Goal: Task Accomplishment & Management: Complete application form

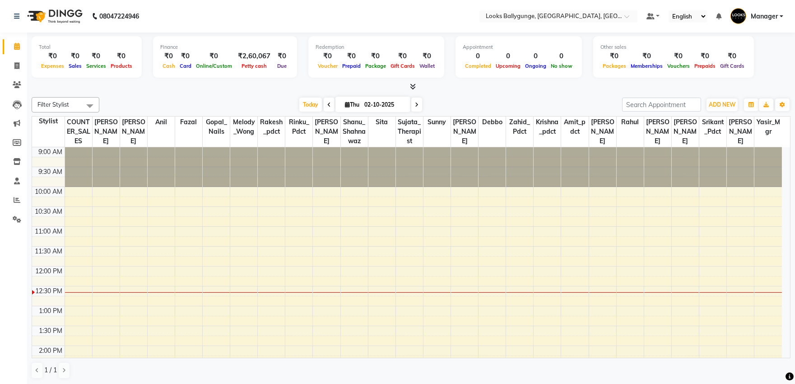
scroll to position [80, 0]
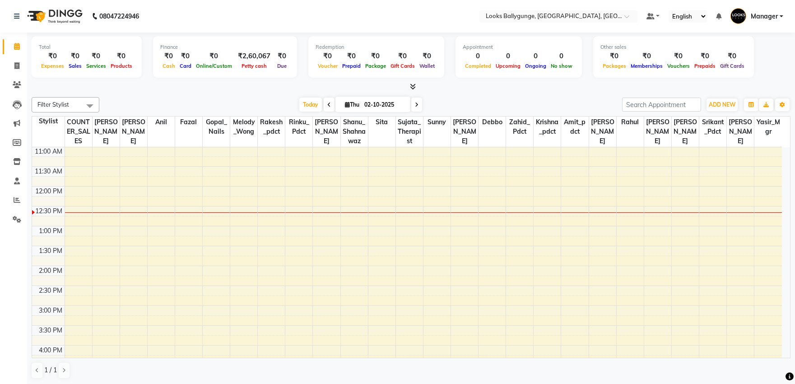
click at [327, 103] on icon at bounding box center [329, 104] width 4 height 5
type input "01-10-2025"
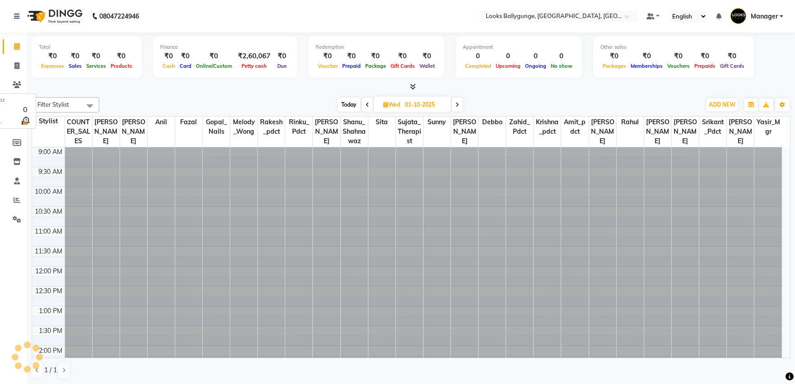
scroll to position [120, 0]
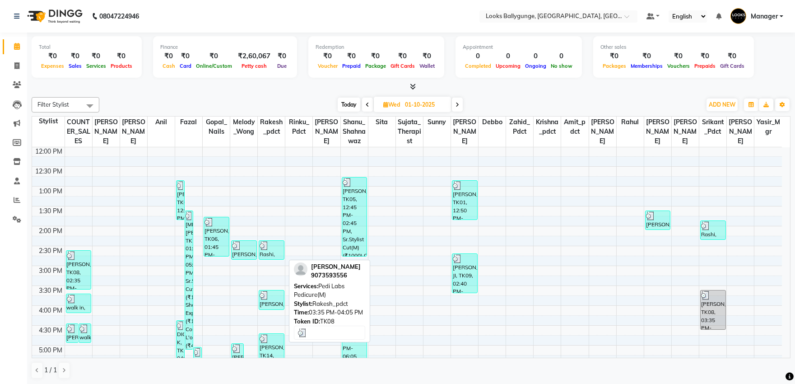
click at [278, 300] on div at bounding box center [272, 295] width 24 height 9
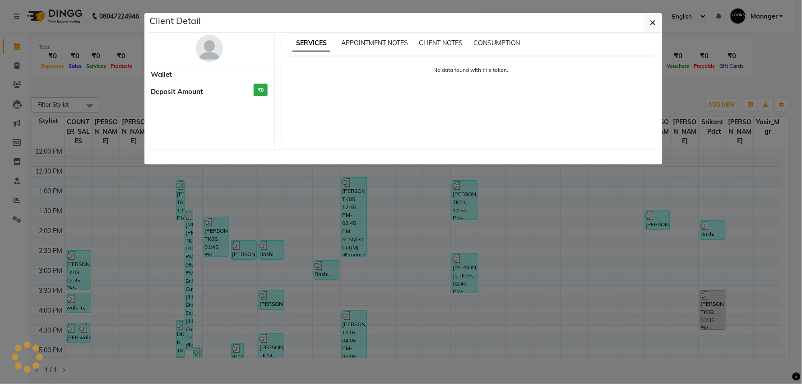
select select "3"
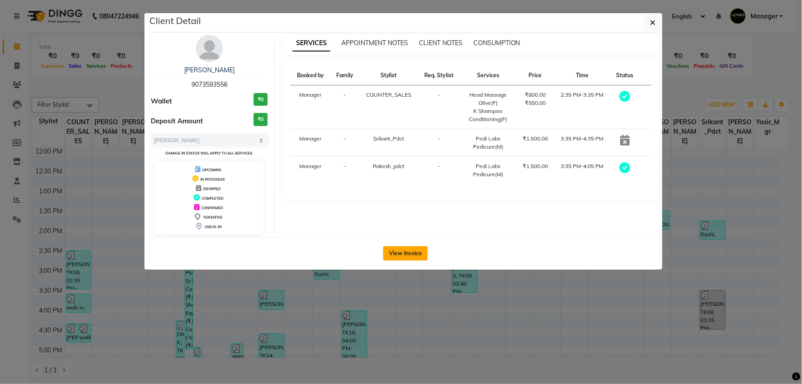
click at [422, 254] on button "View Invoice" at bounding box center [405, 253] width 45 height 14
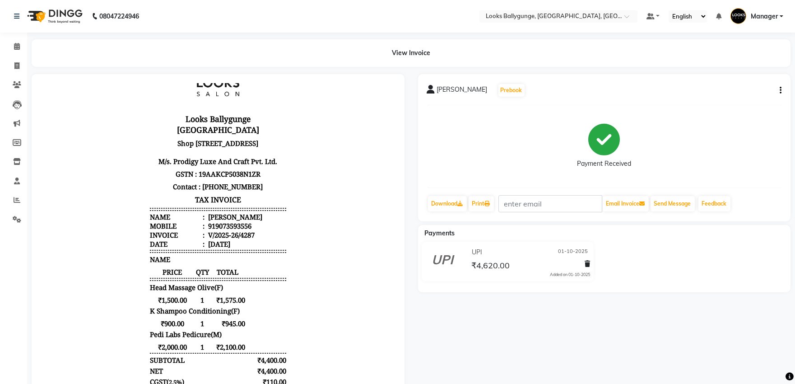
scroll to position [40, 0]
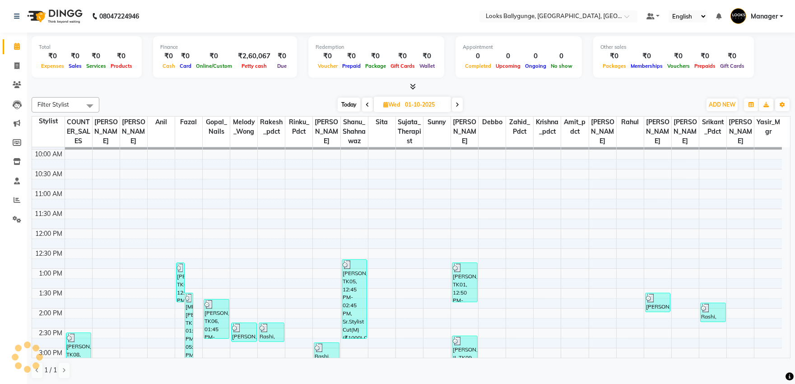
scroll to position [100, 0]
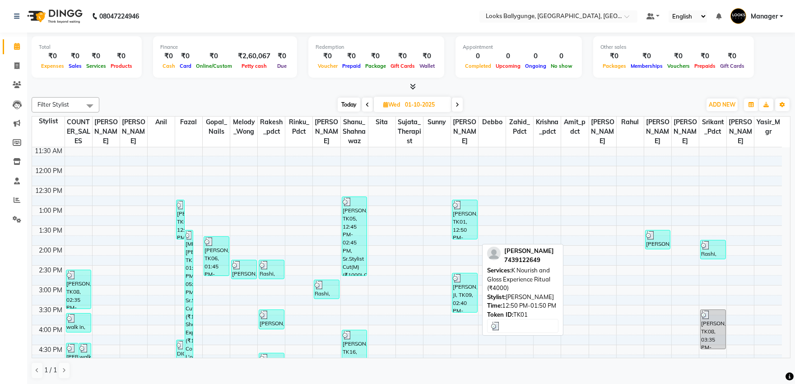
click at [457, 209] on img at bounding box center [457, 204] width 9 height 9
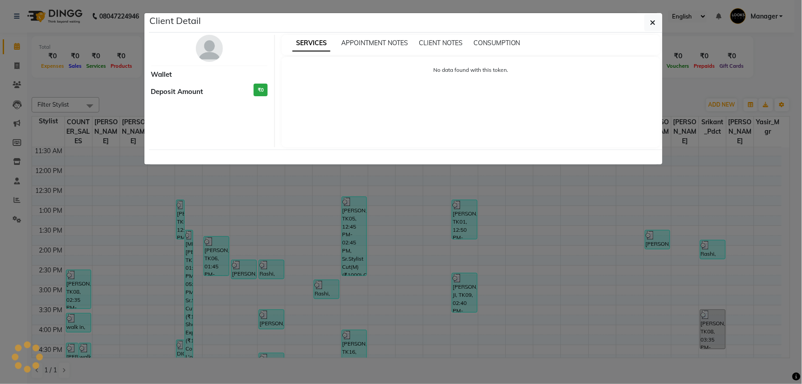
select select "3"
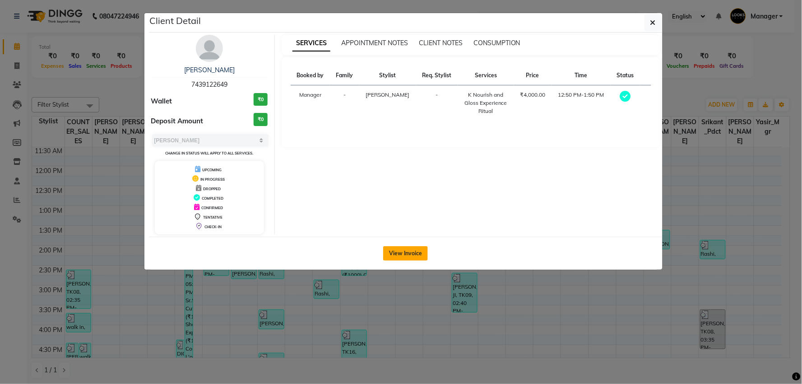
click at [417, 253] on button "View Invoice" at bounding box center [405, 253] width 45 height 14
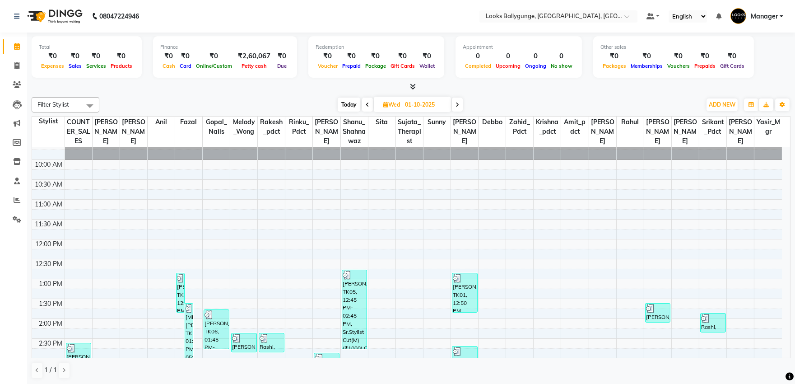
scroll to position [50, 0]
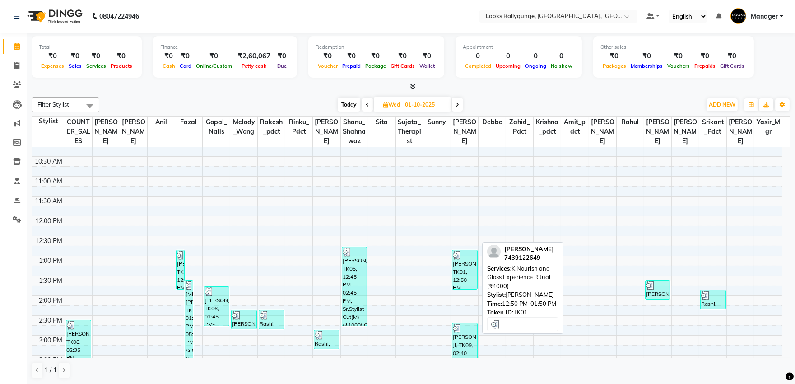
click at [474, 276] on div "[PERSON_NAME], TK01, 12:50 PM-01:50 PM, [PERSON_NAME] and Gloss Experience Ritu…" at bounding box center [464, 269] width 25 height 39
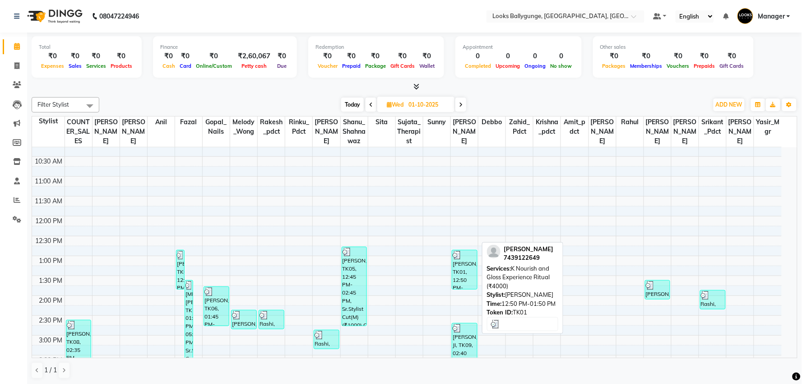
select select "3"
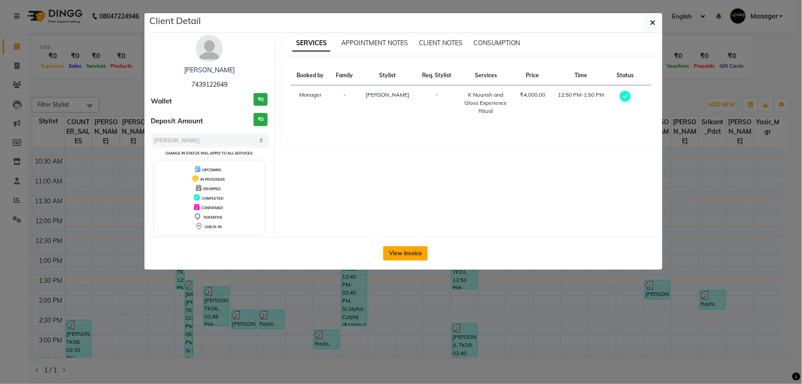
click at [411, 253] on button "View Invoice" at bounding box center [405, 253] width 45 height 14
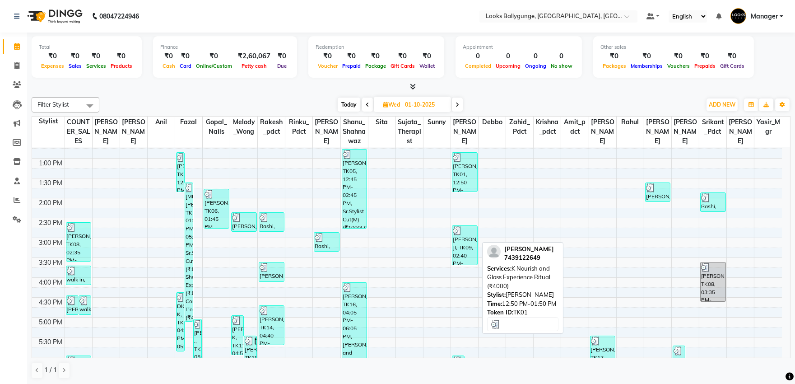
scroll to position [150, 0]
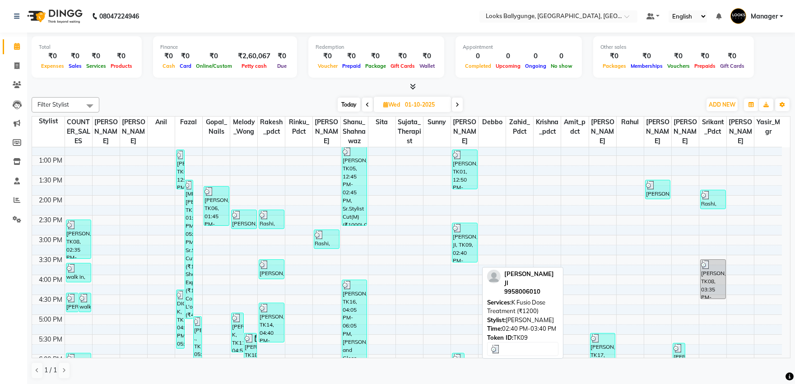
click at [468, 253] on div "[PERSON_NAME] JI, TK09, 02:40 PM-03:40 PM, K Fusio Dose Treatment (₹1200)" at bounding box center [464, 242] width 25 height 39
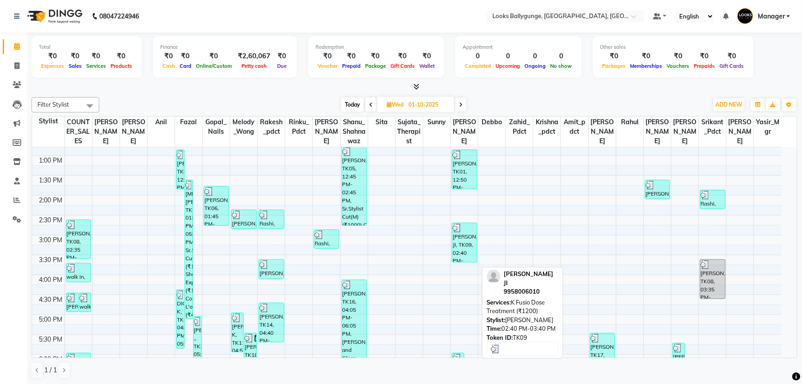
select select "3"
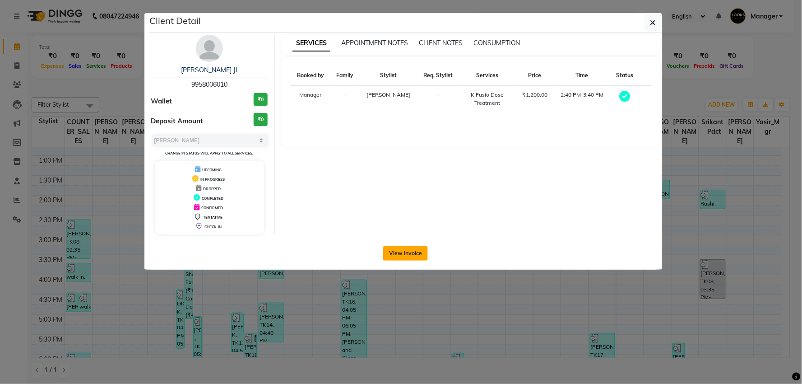
click at [427, 255] on button "View Invoice" at bounding box center [405, 253] width 45 height 14
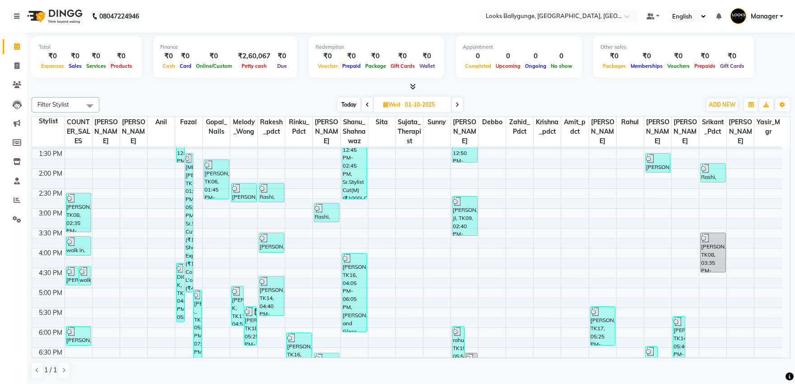
scroll to position [251, 0]
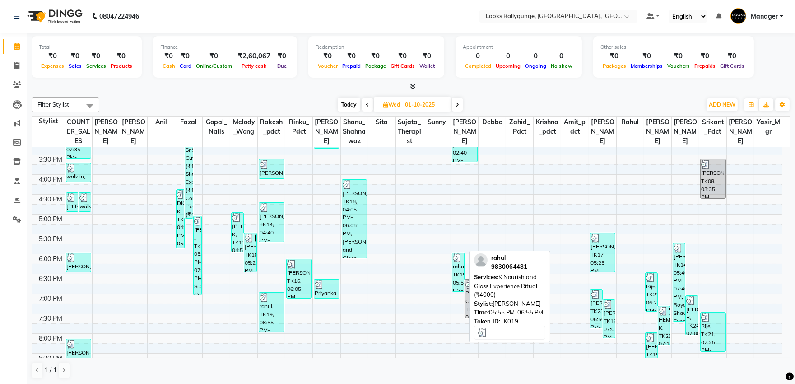
click at [459, 279] on div "rahul, TK19, 05:55 PM-06:55 PM, [PERSON_NAME] and Gloss Experience Ritual (₹400…" at bounding box center [458, 272] width 12 height 38
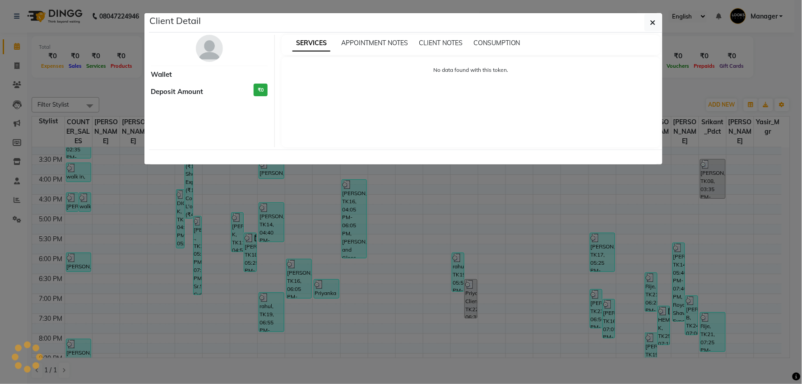
select select "3"
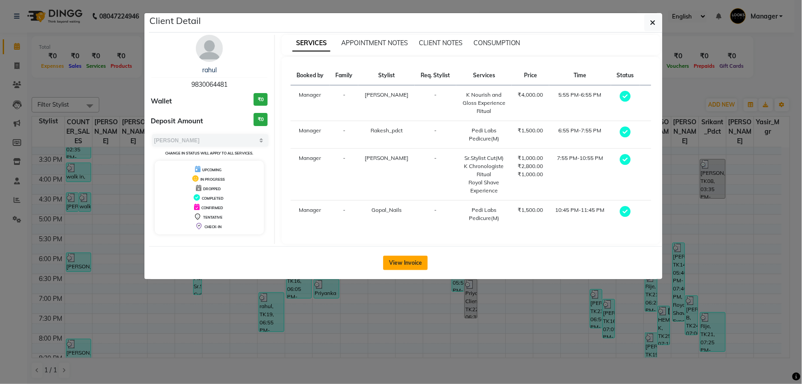
click at [417, 262] on button "View Invoice" at bounding box center [405, 262] width 45 height 14
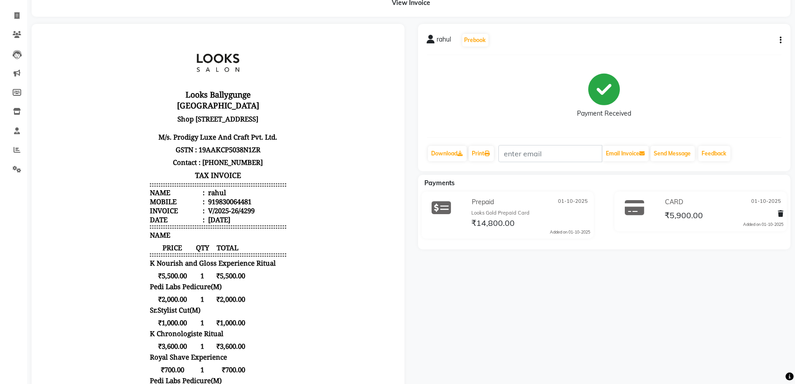
scroll to position [100, 0]
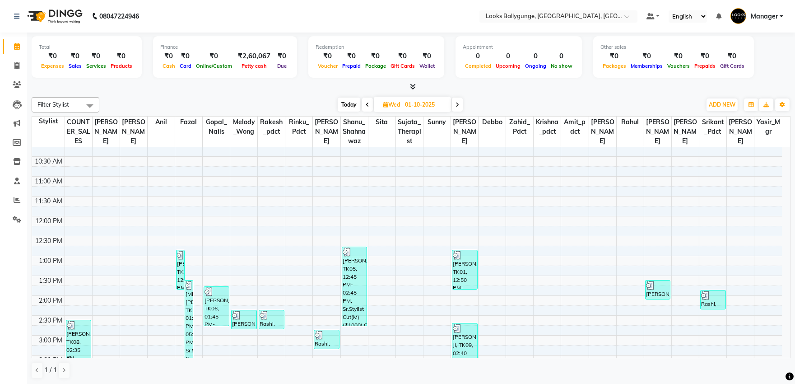
scroll to position [100, 0]
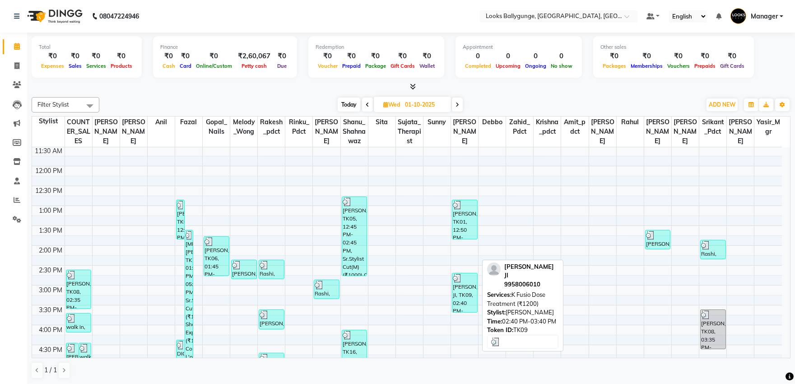
click at [474, 309] on div "[PERSON_NAME] JI, TK09, 02:40 PM-03:40 PM, K Fusio Dose Treatment (₹1200)" at bounding box center [464, 292] width 25 height 39
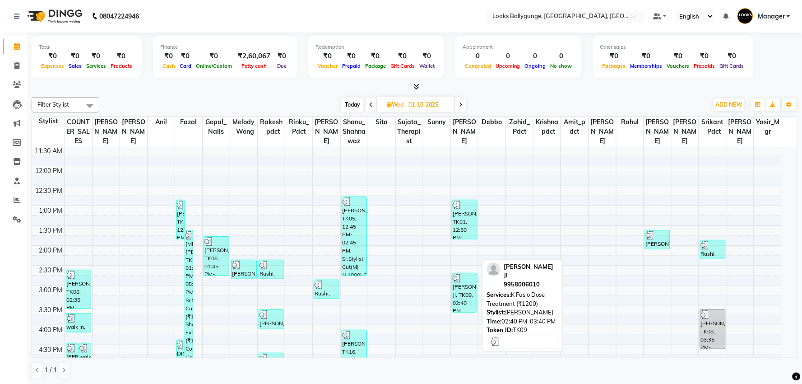
select select "3"
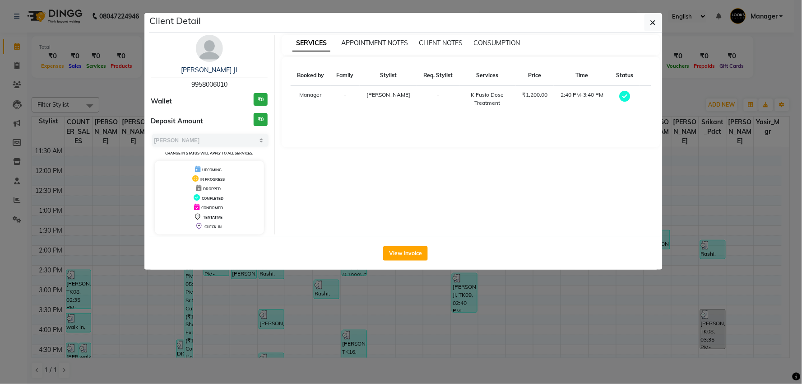
click at [417, 261] on div "View Invoice" at bounding box center [406, 253] width 514 height 33
click at [420, 256] on button "View Invoice" at bounding box center [405, 253] width 45 height 14
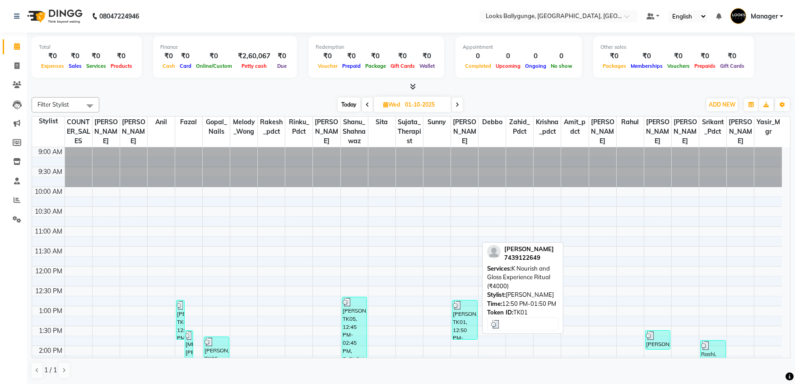
click at [466, 327] on div "[PERSON_NAME], TK01, 12:50 PM-01:50 PM, [PERSON_NAME] and Gloss Experience Ritu…" at bounding box center [464, 319] width 25 height 39
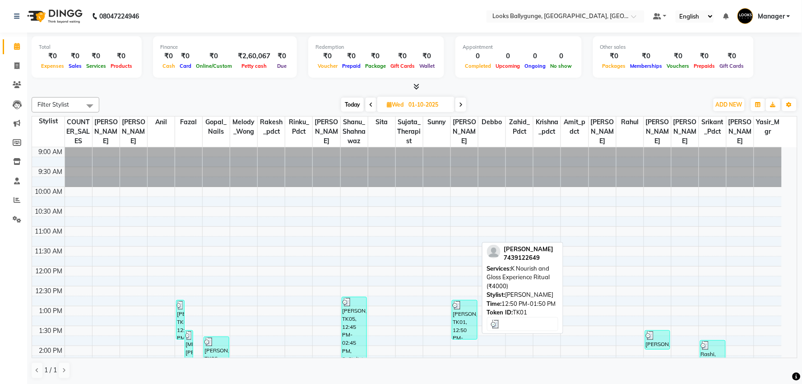
select select "3"
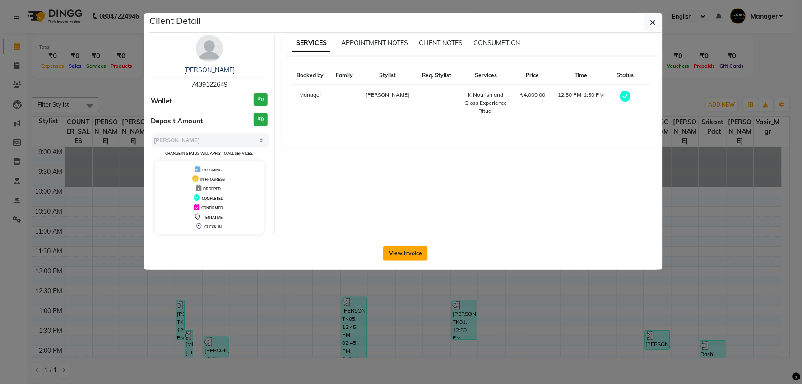
click at [413, 251] on button "View Invoice" at bounding box center [405, 253] width 45 height 14
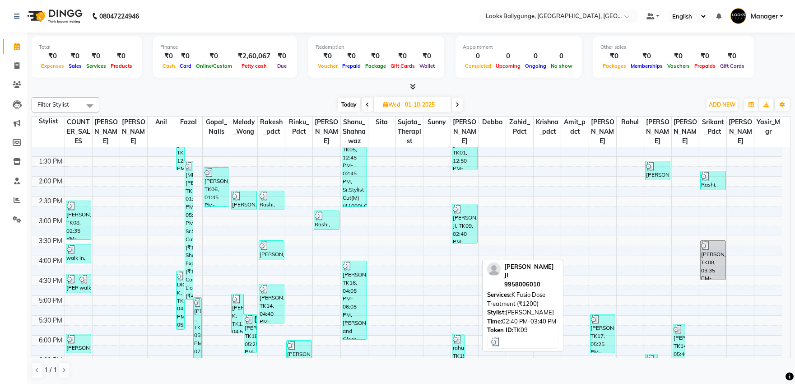
scroll to position [170, 0]
click at [467, 242] on div "[PERSON_NAME] JI, TK09, 02:40 PM-03:40 PM, K Fusio Dose Treatment (₹1200)" at bounding box center [464, 223] width 25 height 39
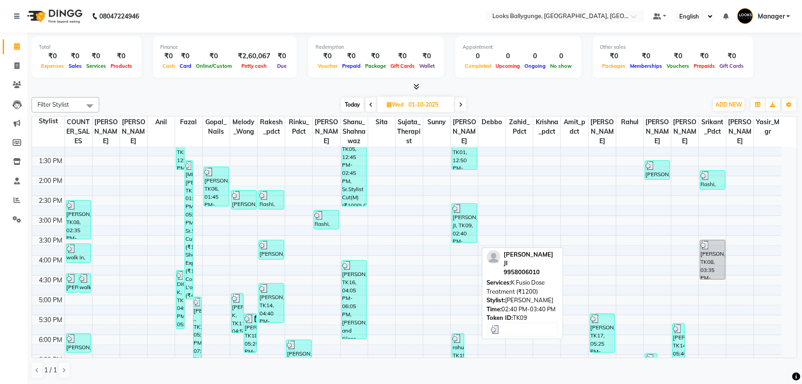
select select "3"
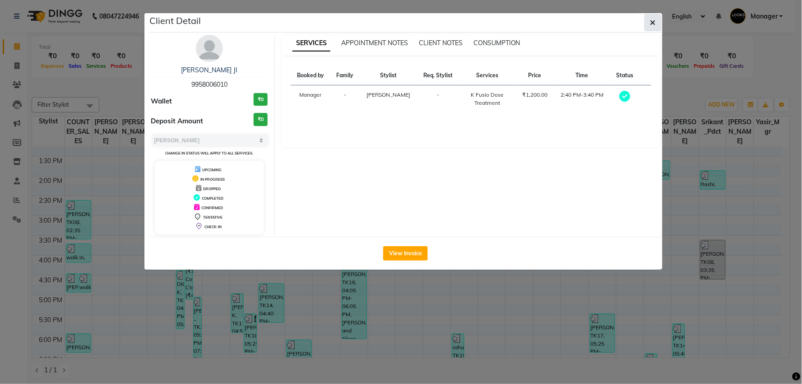
click at [652, 23] on icon "button" at bounding box center [652, 22] width 5 height 7
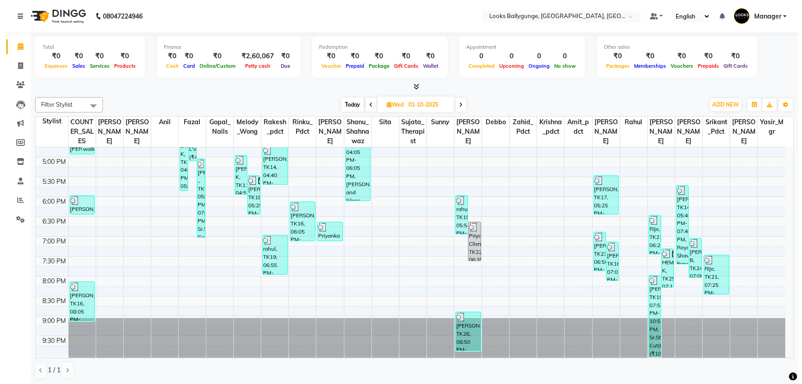
scroll to position [0, 0]
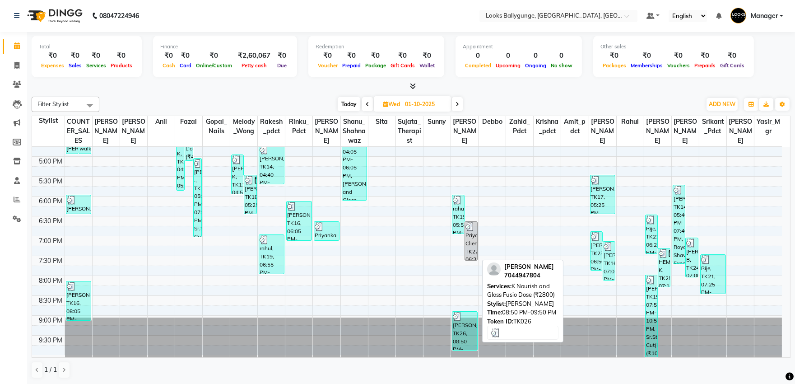
click at [465, 315] on div at bounding box center [465, 316] width 24 height 9
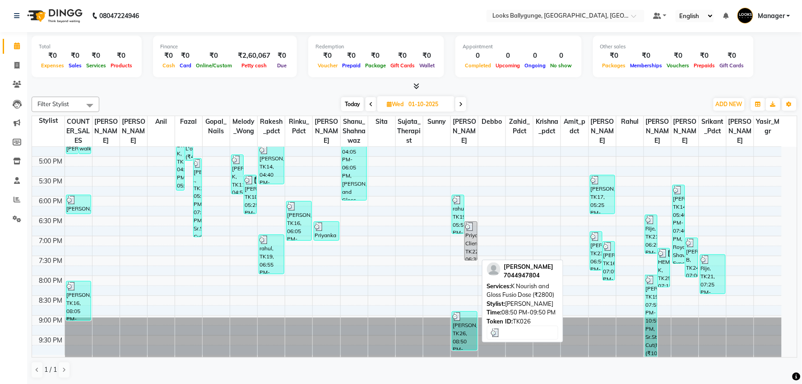
select select "3"
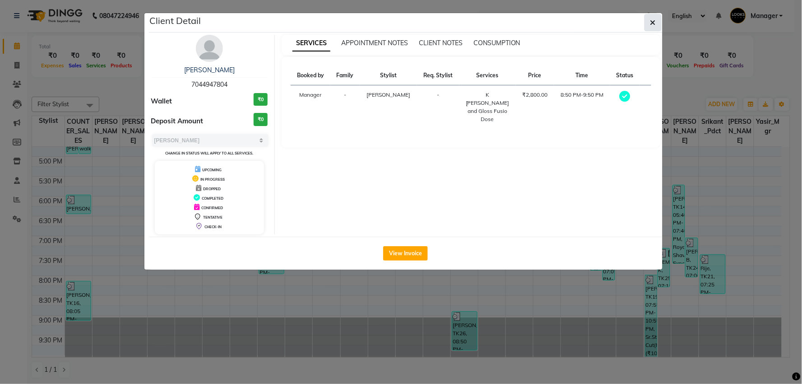
click at [648, 24] on button "button" at bounding box center [653, 22] width 17 height 17
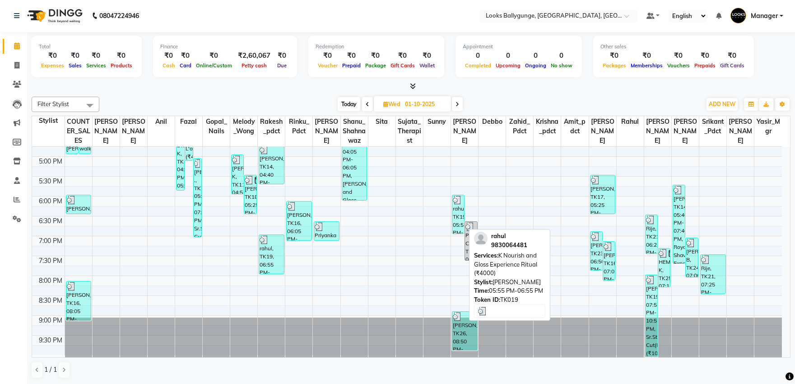
click at [464, 209] on link "rahul, TK19, 05:55 PM-06:55 PM, [PERSON_NAME] and Gloss Experience Ritual (₹400…" at bounding box center [458, 214] width 13 height 39
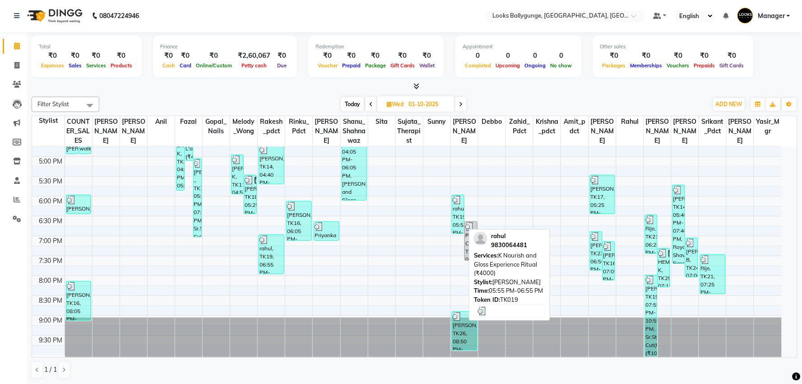
select select "3"
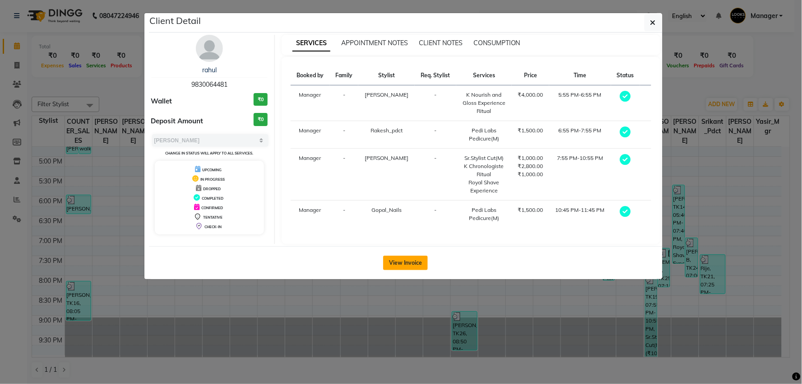
click at [412, 265] on button "View Invoice" at bounding box center [405, 262] width 45 height 14
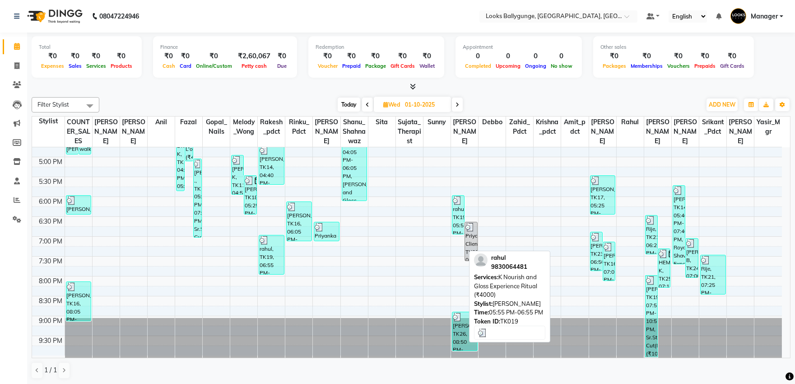
scroll to position [317, 0]
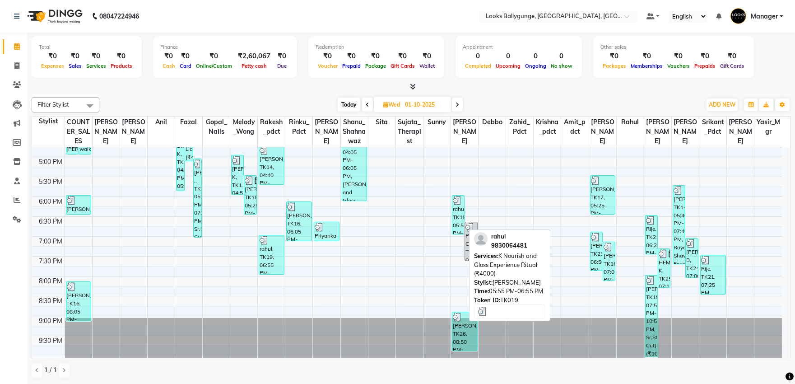
click at [459, 222] on div "rahul, TK19, 05:55 PM-06:55 PM, [PERSON_NAME] and Gloss Experience Ritual (₹400…" at bounding box center [458, 214] width 12 height 38
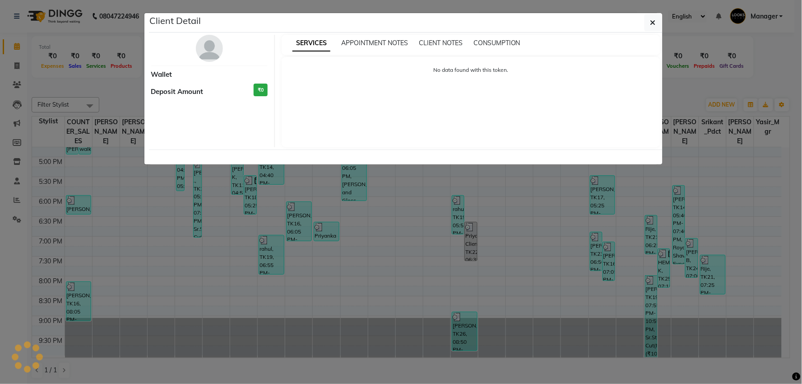
select select "3"
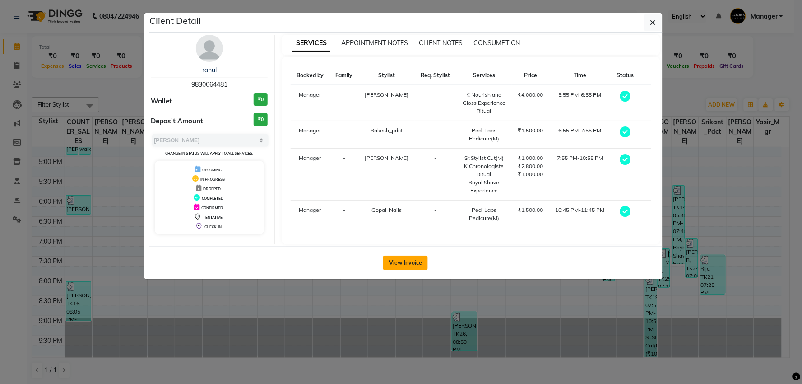
click at [420, 258] on button "View Invoice" at bounding box center [405, 262] width 45 height 14
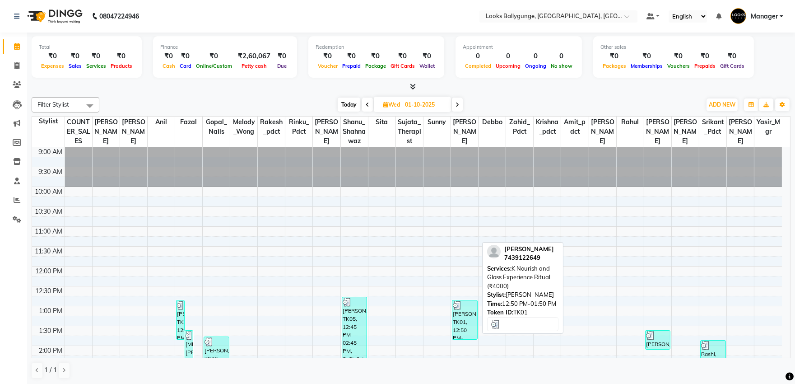
click at [474, 325] on div "[PERSON_NAME], TK01, 12:50 PM-01:50 PM, [PERSON_NAME] and Gloss Experience Ritu…" at bounding box center [464, 319] width 25 height 39
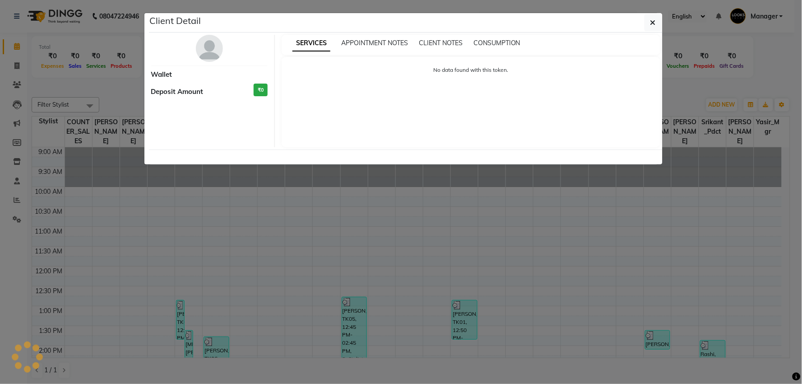
select select "3"
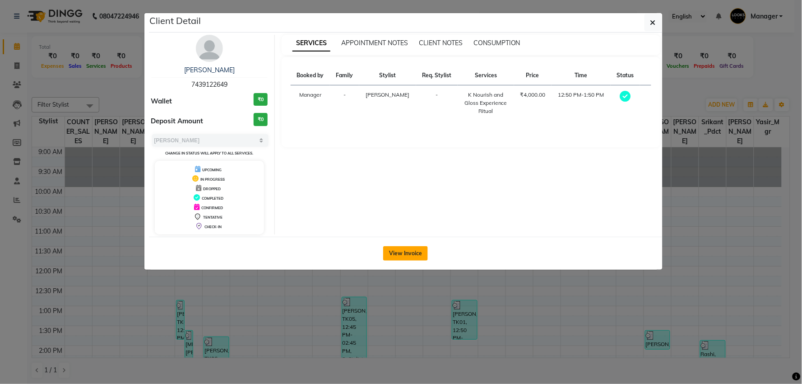
click at [416, 249] on button "View Invoice" at bounding box center [405, 253] width 45 height 14
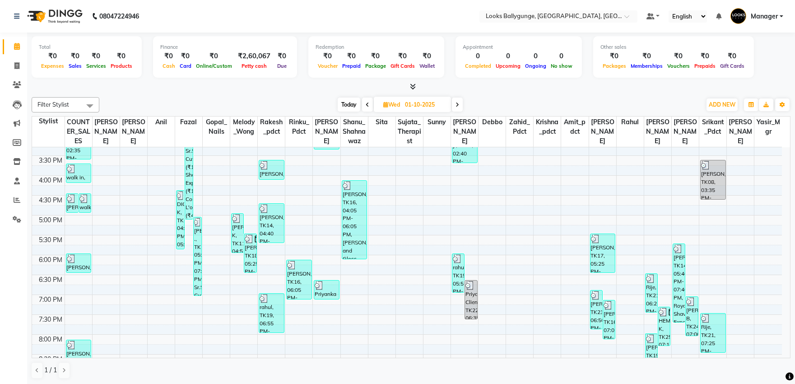
scroll to position [251, 0]
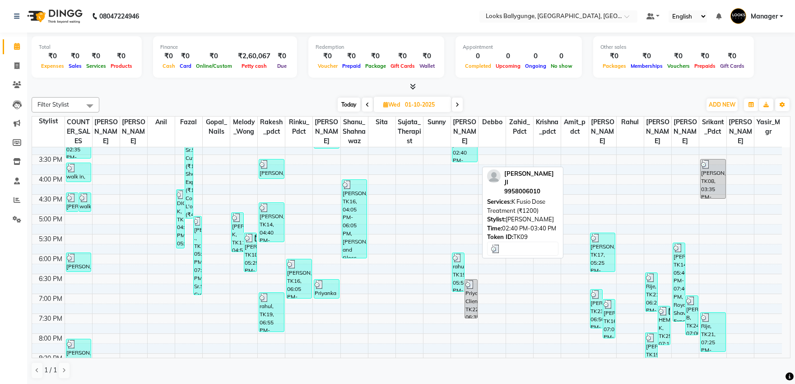
click at [466, 162] on div "[PERSON_NAME] JI, TK09, 02:40 PM-03:40 PM, K Fusio Dose Treatment (₹1200)" at bounding box center [464, 142] width 25 height 39
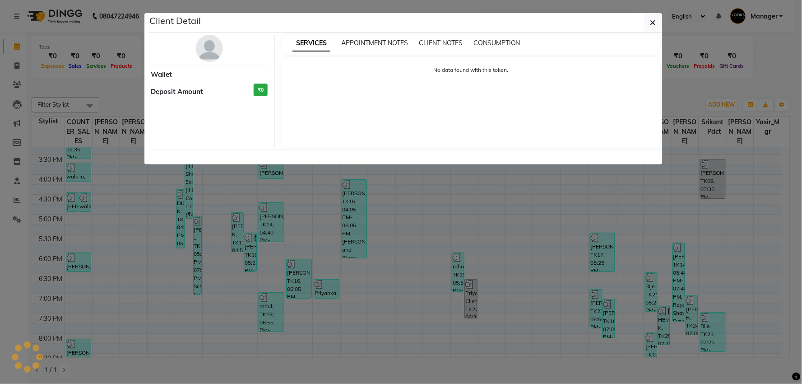
select select "3"
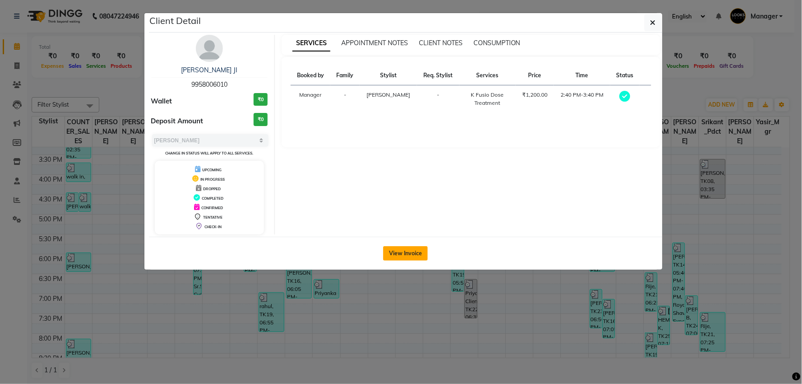
click at [408, 254] on button "View Invoice" at bounding box center [405, 253] width 45 height 14
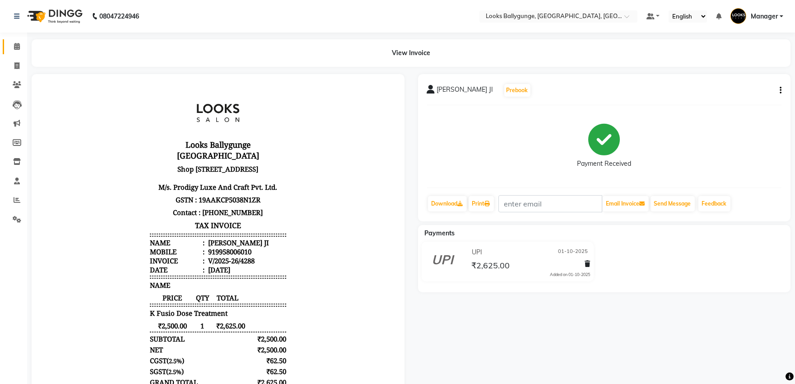
click at [16, 39] on link "Calendar" at bounding box center [14, 46] width 22 height 15
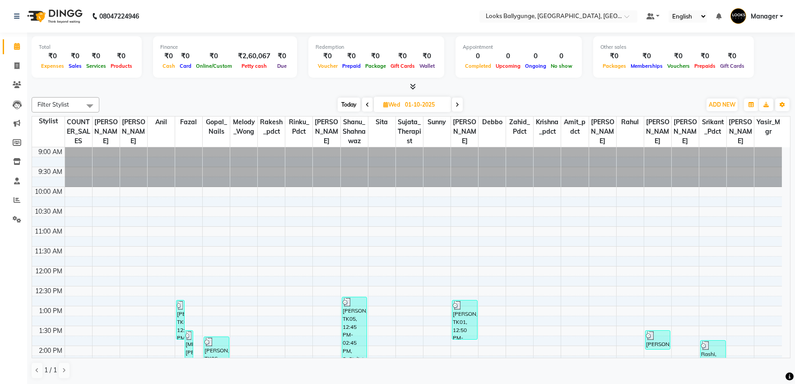
click at [354, 106] on span "Today" at bounding box center [349, 105] width 23 height 14
type input "02-10-2025"
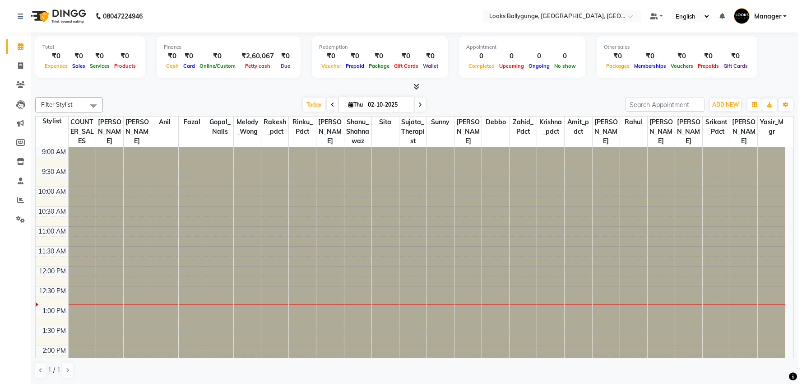
scroll to position [120, 0]
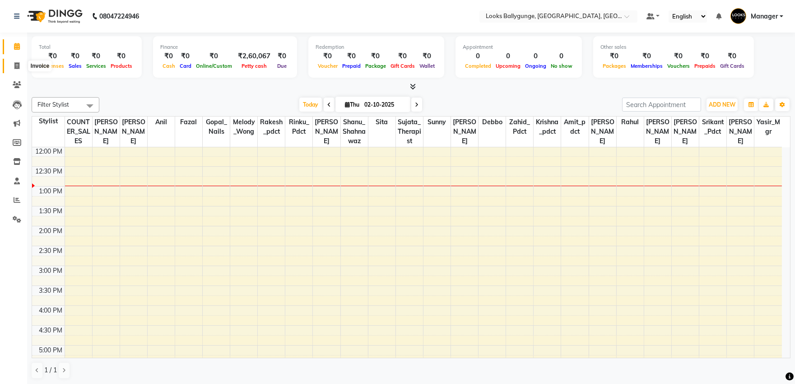
click at [19, 64] on span at bounding box center [17, 66] width 16 height 10
select select "service"
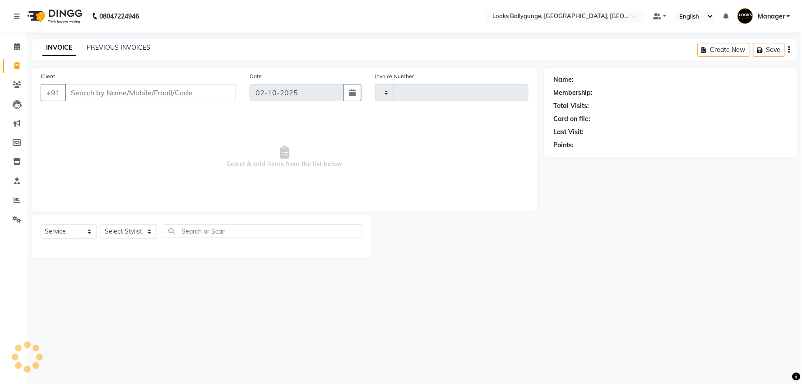
type input "4307"
select select "6477"
click at [129, 229] on select "Select Stylist" at bounding box center [129, 231] width 56 height 14
click at [134, 229] on select "Select Stylist" at bounding box center [129, 231] width 56 height 14
click at [134, 229] on select "Select Stylist [PERSON_NAME] amit_pdct anil [PERSON_NAME] COUNTER_SALES [PERSON…" at bounding box center [131, 231] width 60 height 14
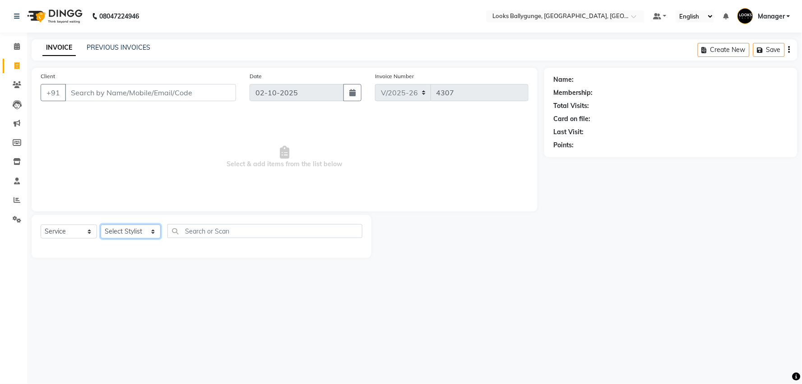
select select "50051"
click at [101, 225] on select "Select Stylist [PERSON_NAME] amit_pdct anil [PERSON_NAME] COUNTER_SALES [PERSON…" at bounding box center [131, 231] width 60 height 14
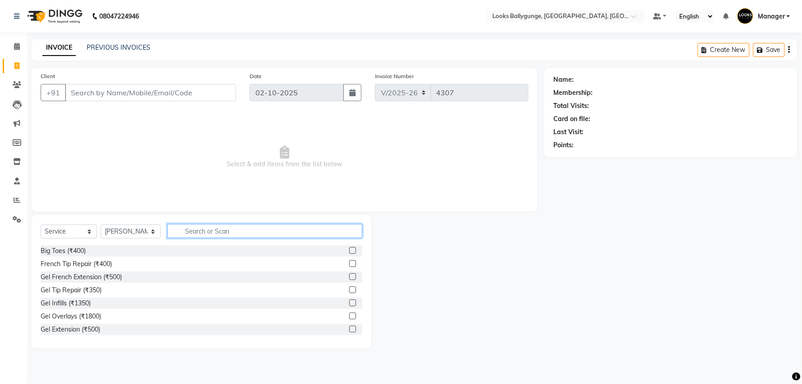
click at [198, 236] on input "text" at bounding box center [264, 231] width 195 height 14
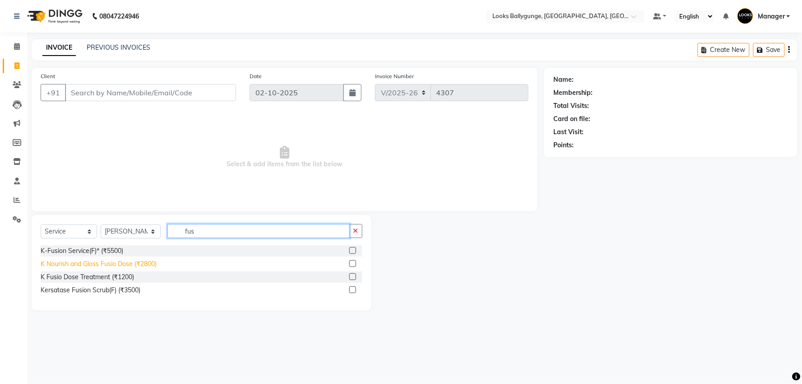
type input "fus"
click at [153, 264] on div "K Nourish and Gloss Fusio Dose (₹2800)" at bounding box center [99, 263] width 116 height 9
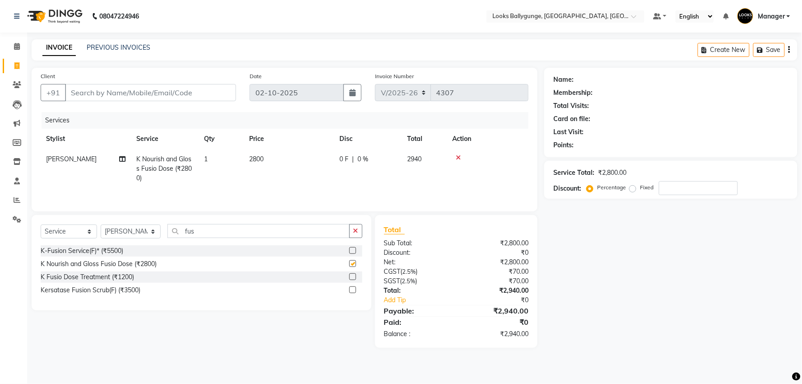
checkbox input "false"
click at [264, 158] on span "2800" at bounding box center [256, 159] width 14 height 8
select select "50051"
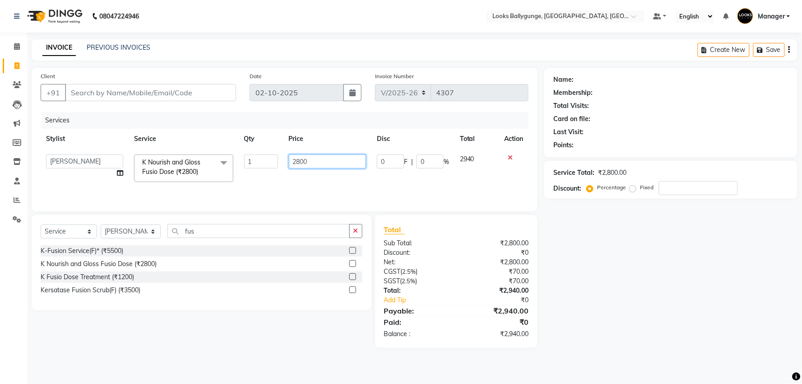
drag, startPoint x: 307, startPoint y: 157, endPoint x: 262, endPoint y: 163, distance: 45.1
click at [262, 163] on tr "Ali_Stylist amit_pdct anil [PERSON_NAME] COUNTER_SALES [PERSON_NAME] Gopal_Nail…" at bounding box center [285, 168] width 488 height 38
type input "3000"
click at [159, 86] on input "Client" at bounding box center [150, 92] width 171 height 17
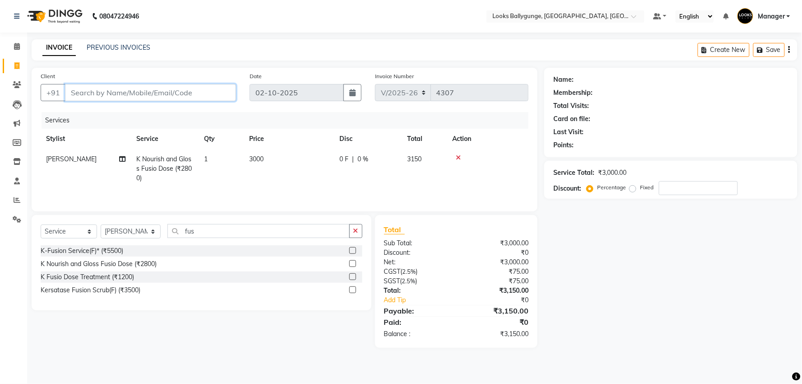
type input "9"
type input "0"
type input "9007229217"
click at [211, 89] on span "Add Client" at bounding box center [213, 92] width 36 height 9
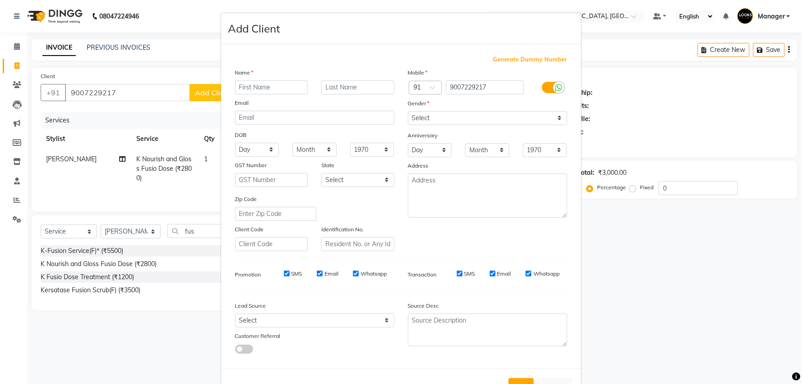
click at [288, 88] on input "text" at bounding box center [271, 87] width 73 height 14
type input "Swati"
type input "[PERSON_NAME]"
click at [479, 120] on select "Select [DEMOGRAPHIC_DATA] [DEMOGRAPHIC_DATA] Other Prefer Not To Say" at bounding box center [487, 118] width 159 height 14
select select "[DEMOGRAPHIC_DATA]"
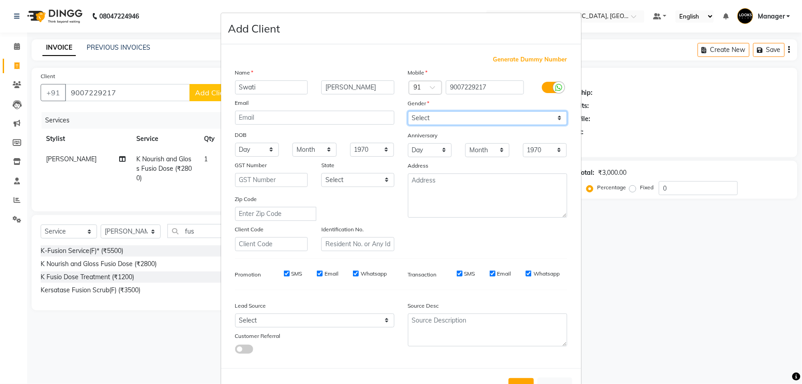
click at [408, 111] on select "Select [DEMOGRAPHIC_DATA] [DEMOGRAPHIC_DATA] Other Prefer Not To Say" at bounding box center [487, 118] width 159 height 14
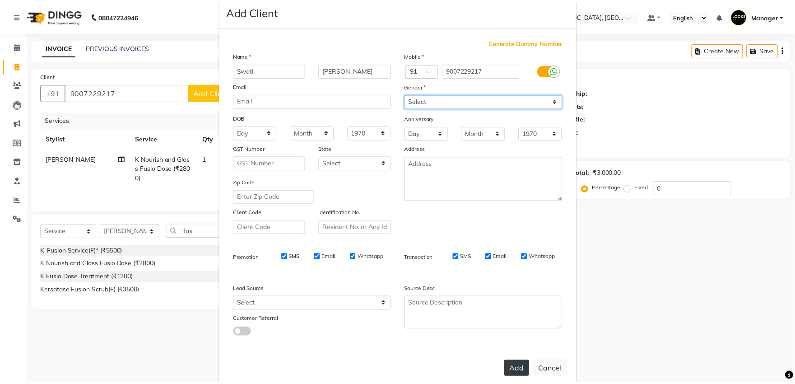
scroll to position [33, 0]
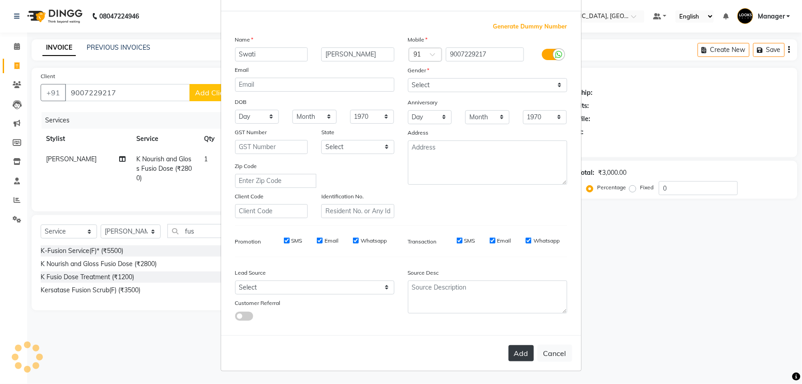
click at [511, 353] on button "Add" at bounding box center [521, 353] width 25 height 16
select select
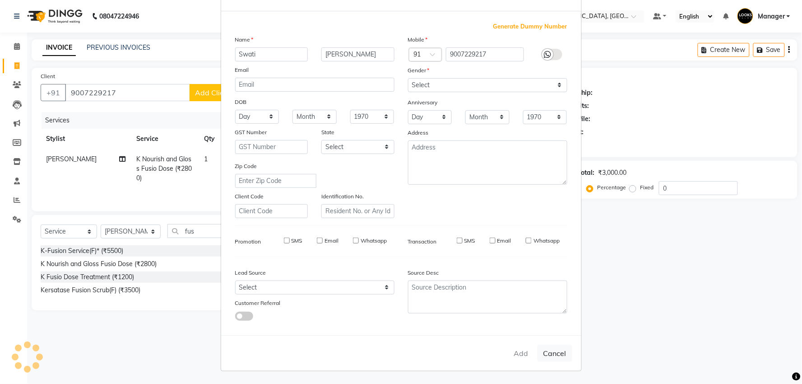
select select
checkbox input "false"
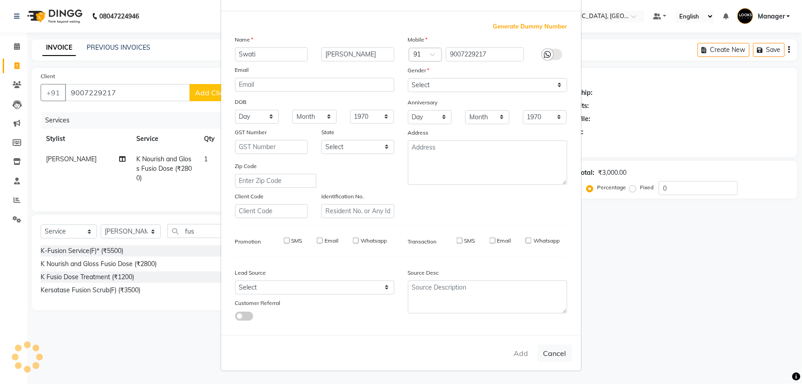
checkbox input "false"
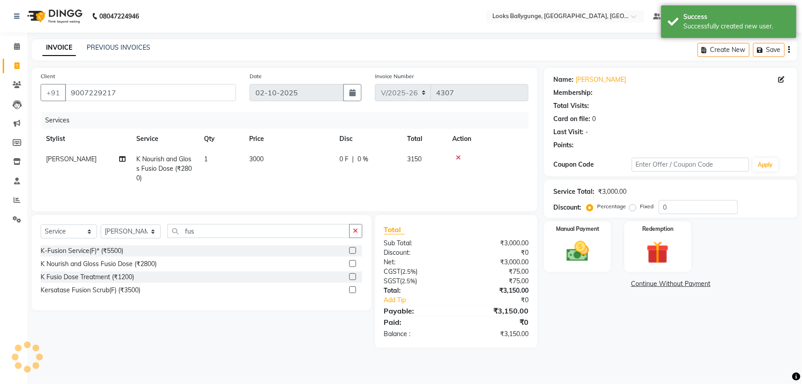
select select "1: Object"
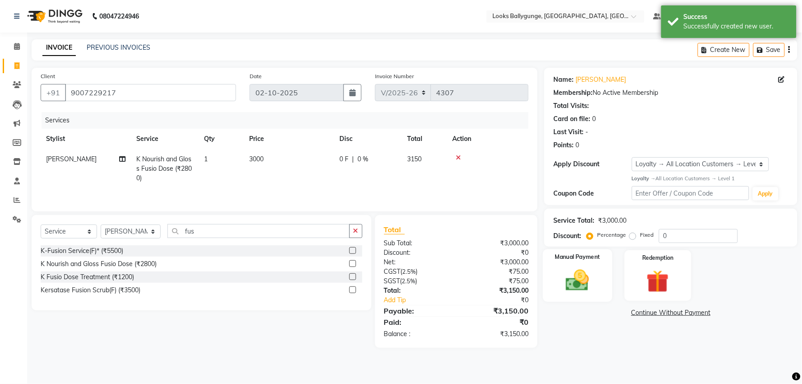
click at [598, 266] on div "Manual Payment" at bounding box center [578, 275] width 70 height 52
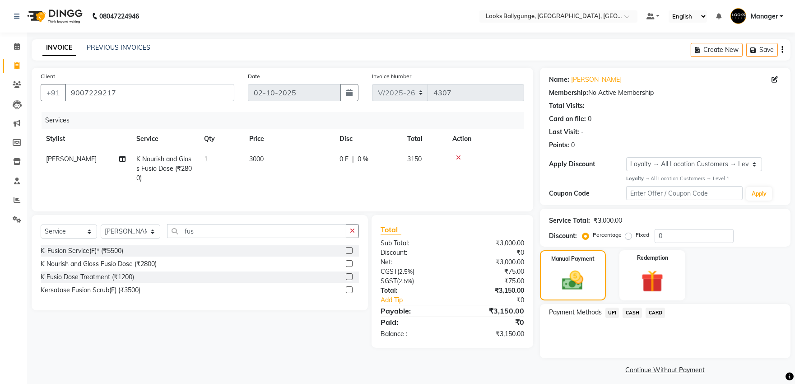
click at [658, 312] on span "CARD" at bounding box center [655, 312] width 19 height 10
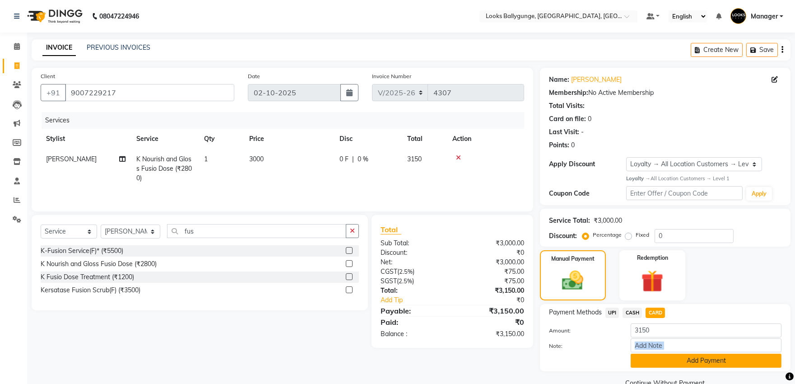
click at [660, 355] on div "Amount: 3150 Note: Add Payment" at bounding box center [665, 345] width 232 height 44
click at [660, 356] on button "Add Payment" at bounding box center [706, 360] width 151 height 14
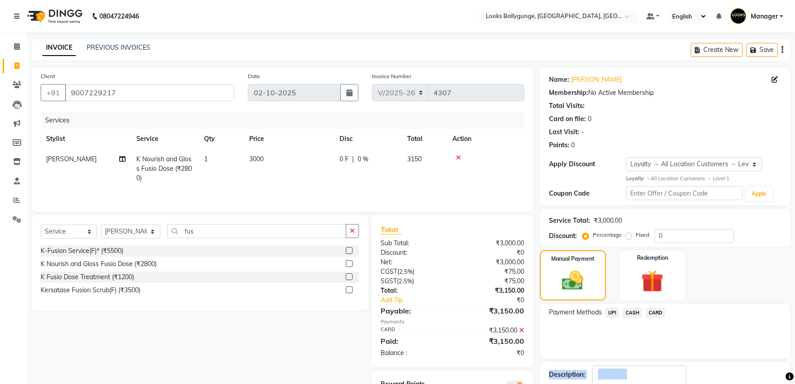
scroll to position [57, 0]
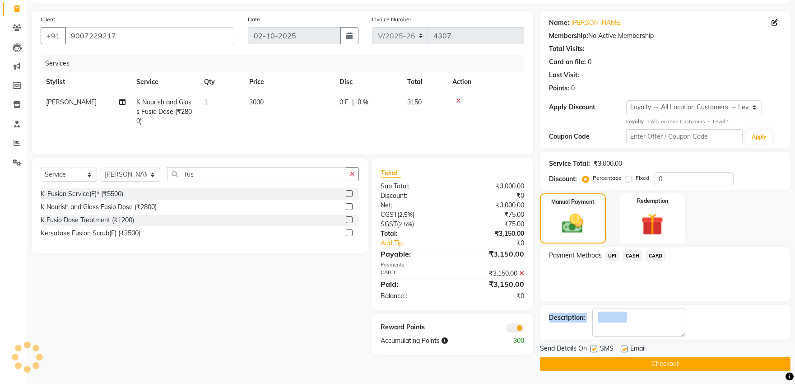
click at [666, 368] on button "Checkout" at bounding box center [665, 364] width 251 height 14
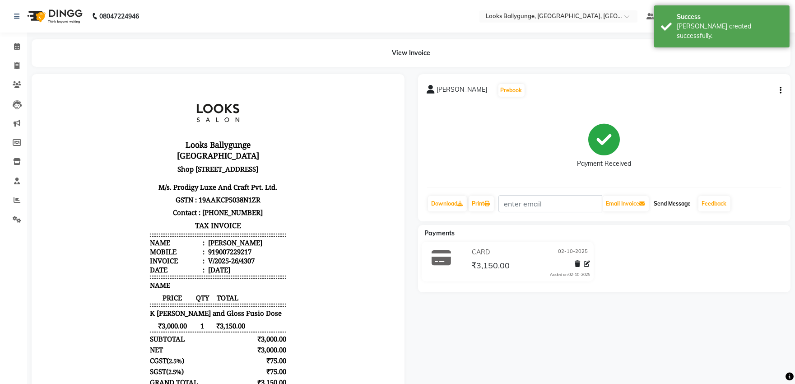
click at [680, 204] on button "Send Message" at bounding box center [672, 203] width 44 height 15
click at [11, 43] on span at bounding box center [17, 47] width 16 height 10
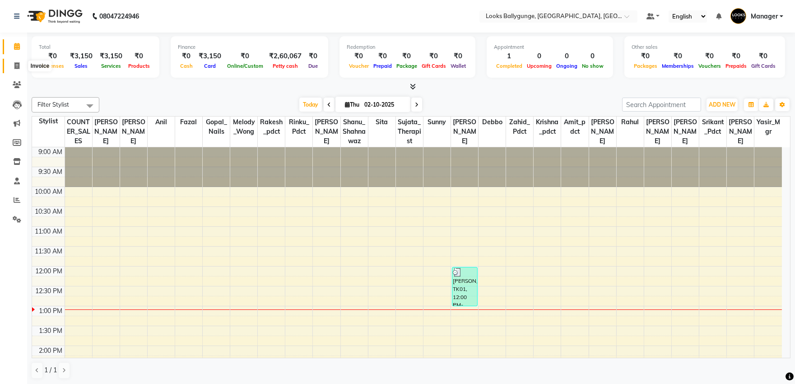
click at [13, 66] on span at bounding box center [17, 66] width 16 height 10
select select "service"
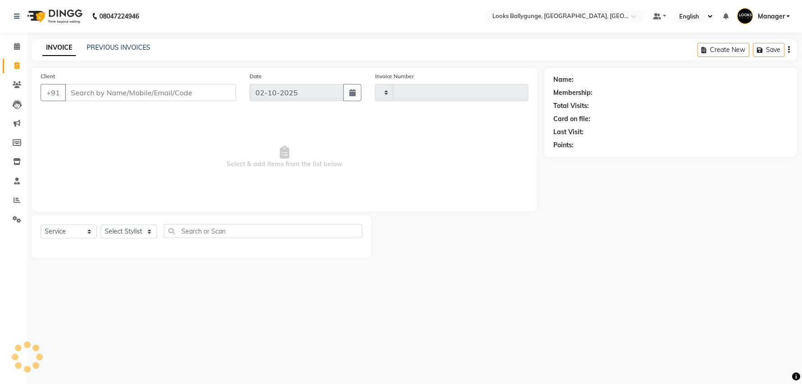
type input "4308"
select select "6477"
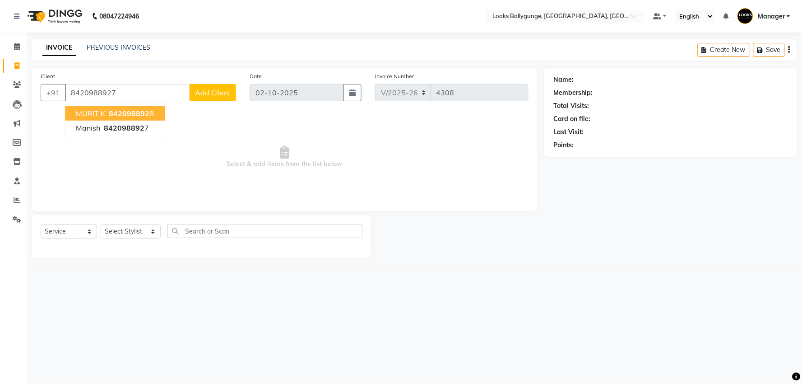
type input "8420988927"
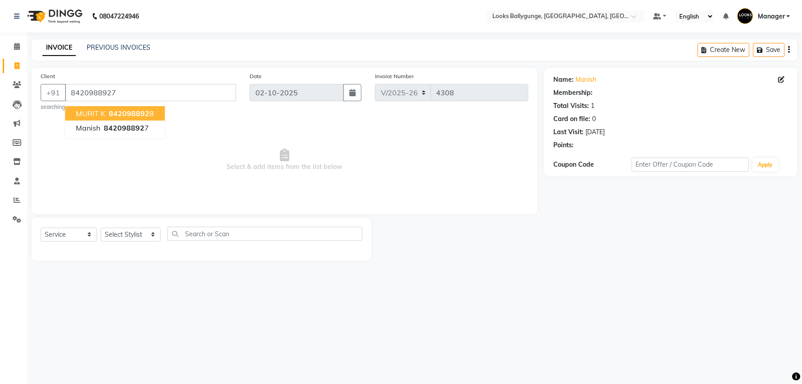
select select "1: Object"
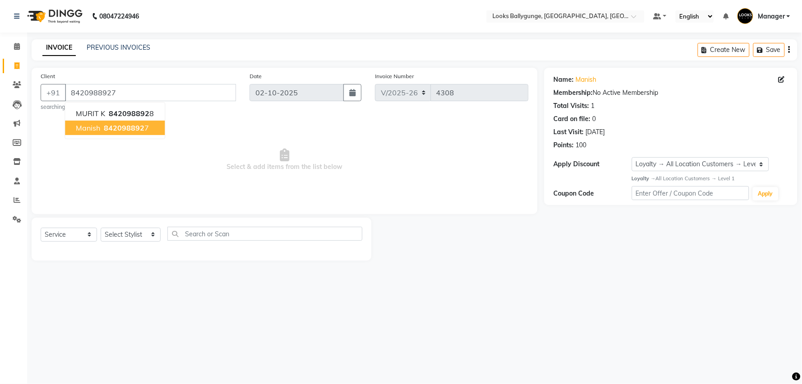
click at [194, 195] on span "Select & add items from the list below" at bounding box center [285, 160] width 488 height 90
click at [130, 220] on div "Select Service Product Membership Package Voucher Prepaid Gift Card Select Styl…" at bounding box center [202, 239] width 340 height 43
click at [133, 230] on select "Select Stylist [PERSON_NAME] amit_pdct anil [PERSON_NAME] COUNTER_SALES [PERSON…" at bounding box center [131, 235] width 60 height 14
select select "93037"
click at [101, 228] on select "Select Stylist [PERSON_NAME] amit_pdct anil [PERSON_NAME] COUNTER_SALES [PERSON…" at bounding box center [131, 235] width 60 height 14
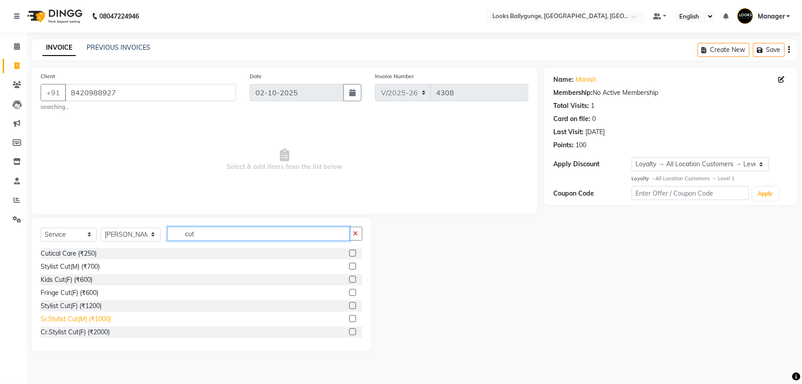
type input "cut"
click at [104, 319] on div "Sr.Stylist Cut(M) (₹1000)" at bounding box center [76, 318] width 70 height 9
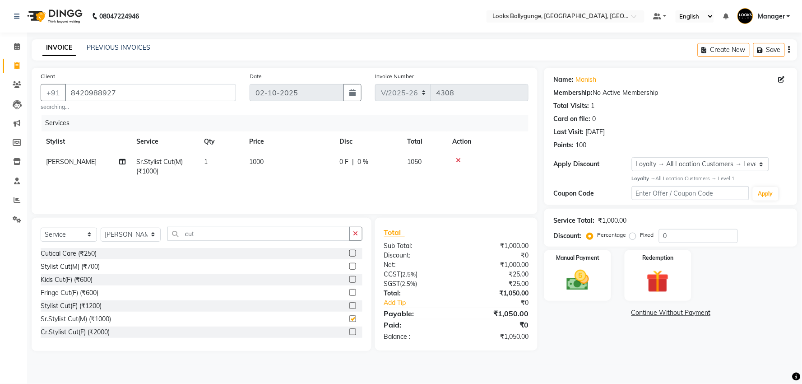
checkbox input "false"
drag, startPoint x: 180, startPoint y: 234, endPoint x: 167, endPoint y: 233, distance: 12.2
click at [176, 233] on input "cut" at bounding box center [258, 234] width 182 height 14
type input "hea"
click at [119, 232] on select "Select Stylist [PERSON_NAME] amit_pdct anil [PERSON_NAME] COUNTER_SALES [PERSON…" at bounding box center [131, 235] width 60 height 14
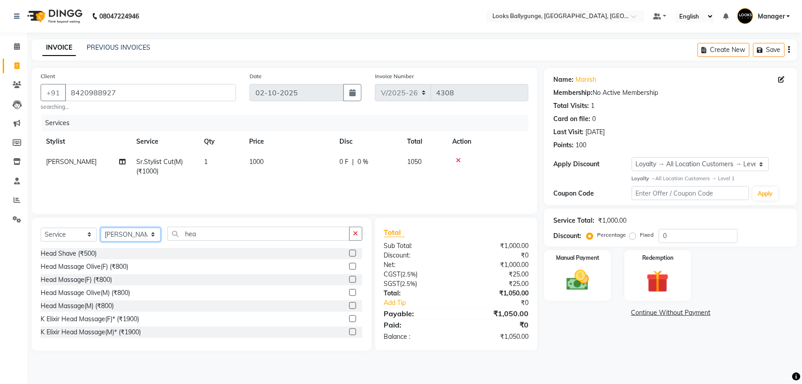
select select "50049"
click at [101, 228] on select "Select Stylist [PERSON_NAME] amit_pdct anil [PERSON_NAME] COUNTER_SALES [PERSON…" at bounding box center [131, 235] width 60 height 14
click at [108, 282] on div "Head Massage(F) (₹800)" at bounding box center [76, 279] width 71 height 9
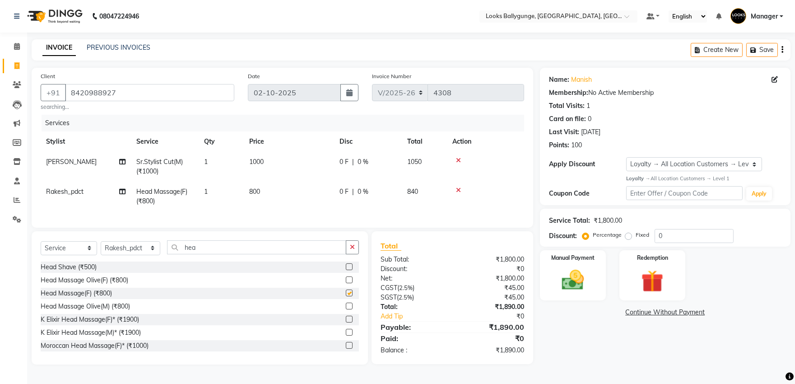
checkbox input "false"
click at [459, 190] on icon at bounding box center [458, 190] width 5 height 6
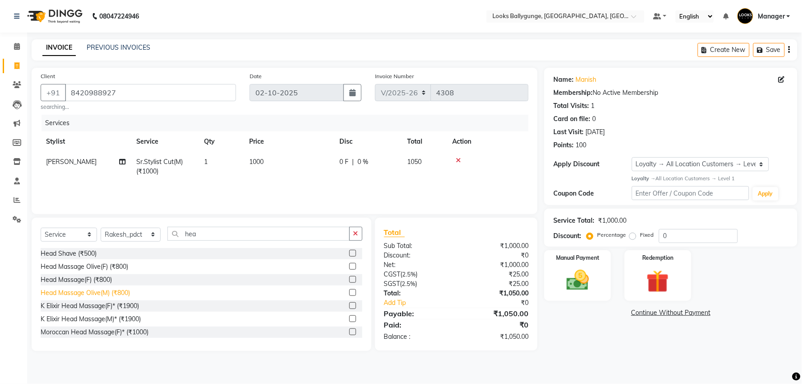
click at [125, 295] on div "Head Massage Olive(M) (₹800)" at bounding box center [85, 292] width 89 height 9
checkbox input "false"
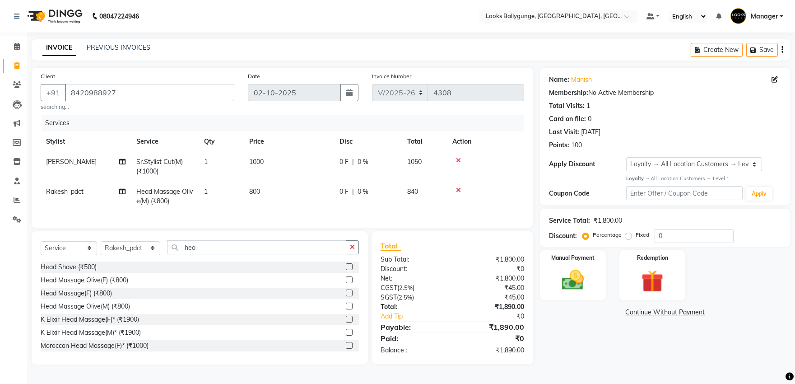
click at [263, 193] on td "800" at bounding box center [289, 196] width 90 height 30
select select "50049"
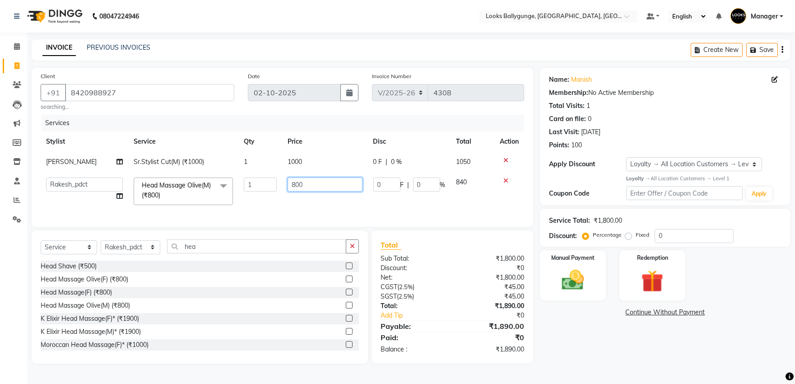
drag, startPoint x: 316, startPoint y: 184, endPoint x: 251, endPoint y: 183, distance: 65.5
click at [251, 183] on tr "Ali_Stylist amit_pdct anil [PERSON_NAME] COUNTER_SALES [PERSON_NAME] Gopal_Nail…" at bounding box center [282, 191] width 483 height 38
type input "1200"
click at [263, 201] on tr "Ali_Stylist amit_pdct anil [PERSON_NAME] COUNTER_SALES [PERSON_NAME] Gopal_Nail…" at bounding box center [282, 191] width 483 height 38
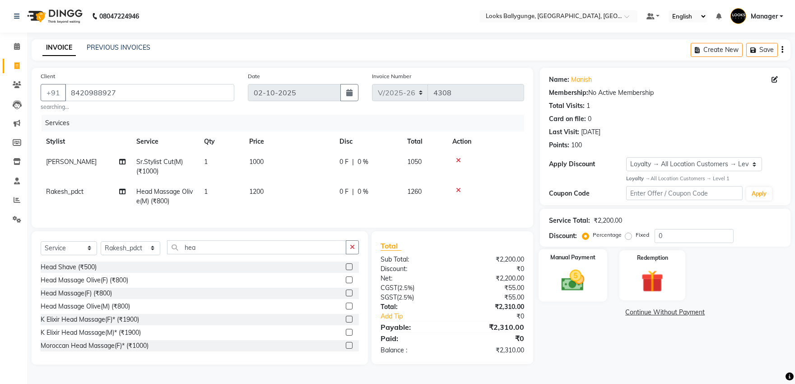
click at [581, 269] on img at bounding box center [572, 280] width 37 height 27
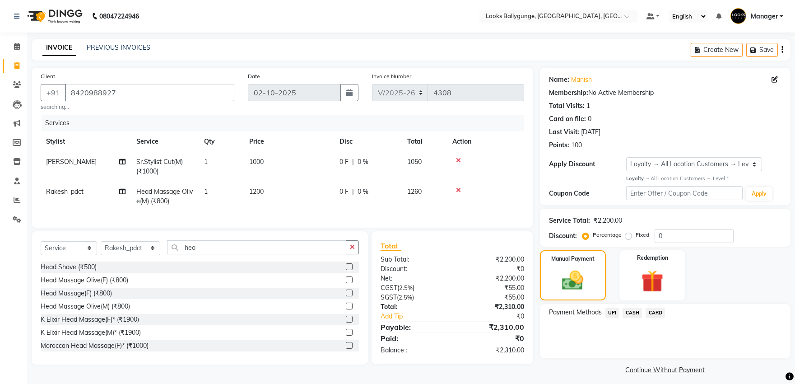
click at [632, 313] on span "CASH" at bounding box center [631, 312] width 19 height 10
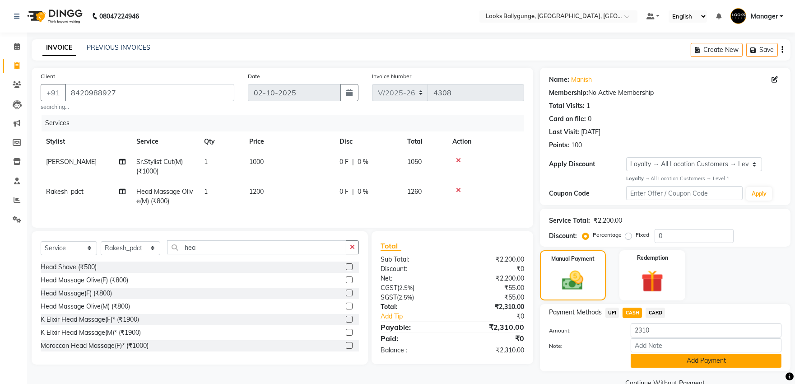
click at [651, 359] on button "Add Payment" at bounding box center [706, 360] width 151 height 14
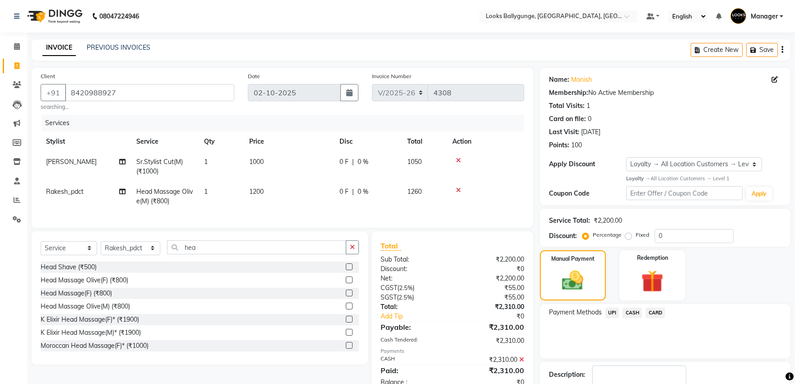
scroll to position [78, 0]
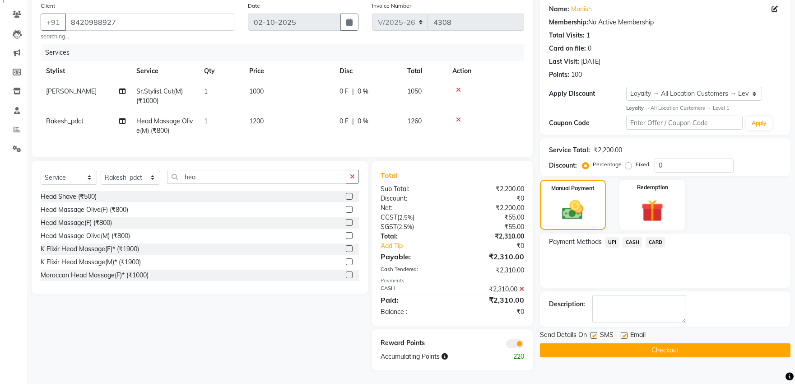
click at [628, 343] on button "Checkout" at bounding box center [665, 350] width 251 height 14
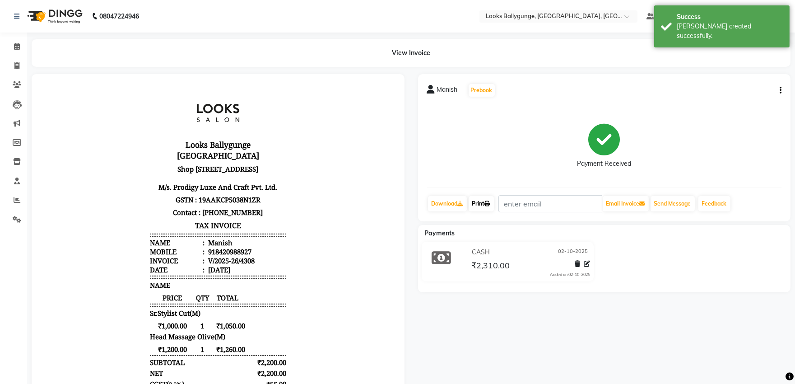
click at [482, 202] on link "Print" at bounding box center [481, 203] width 25 height 15
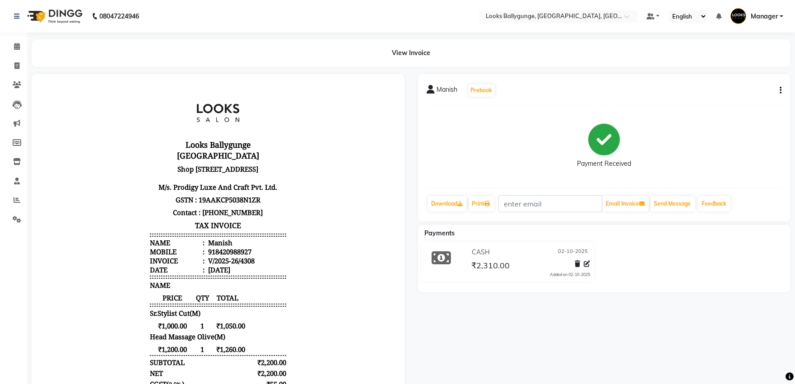
click at [19, 38] on li "Calendar" at bounding box center [13, 46] width 27 height 19
click at [14, 46] on icon at bounding box center [17, 46] width 6 height 7
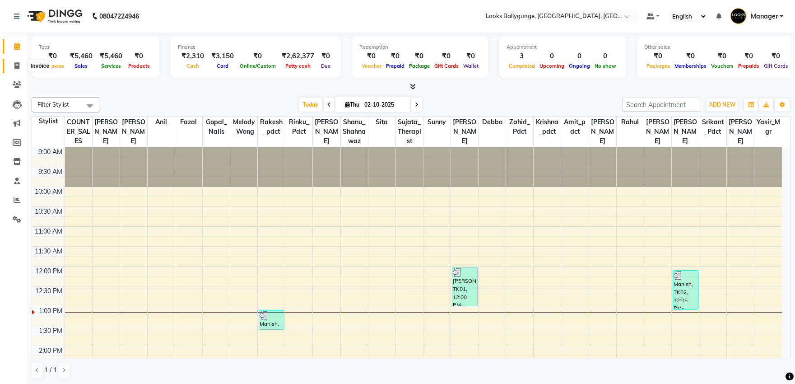
click at [12, 68] on span at bounding box center [17, 66] width 16 height 10
select select "6477"
select select "service"
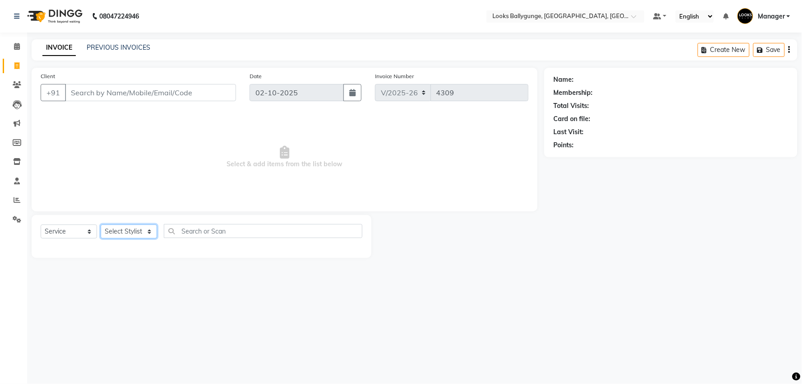
click at [123, 232] on select "Select Stylist" at bounding box center [129, 231] width 56 height 14
select select "85490"
click at [101, 225] on select "Select Stylist [PERSON_NAME] amit_pdct anil [PERSON_NAME] COUNTER_SALES [PERSON…" at bounding box center [131, 231] width 60 height 14
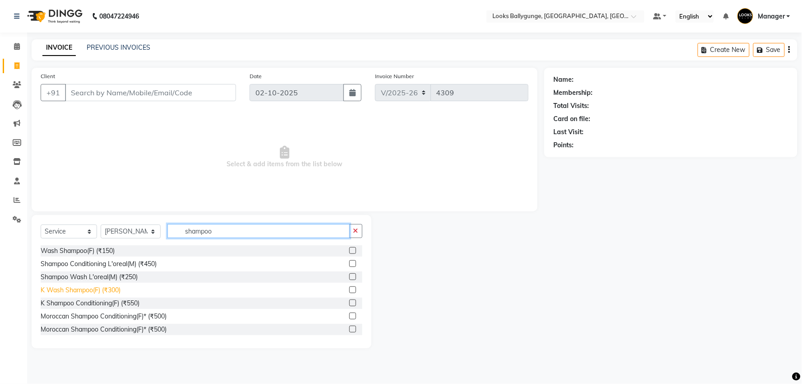
type input "shampoo"
click at [109, 288] on div "K Wash Shampoo(F) (₹300)" at bounding box center [81, 289] width 80 height 9
checkbox input "false"
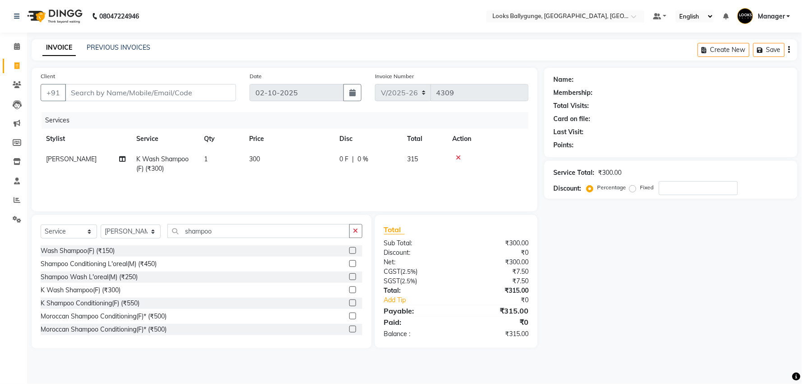
click at [252, 163] on span "300" at bounding box center [254, 159] width 11 height 8
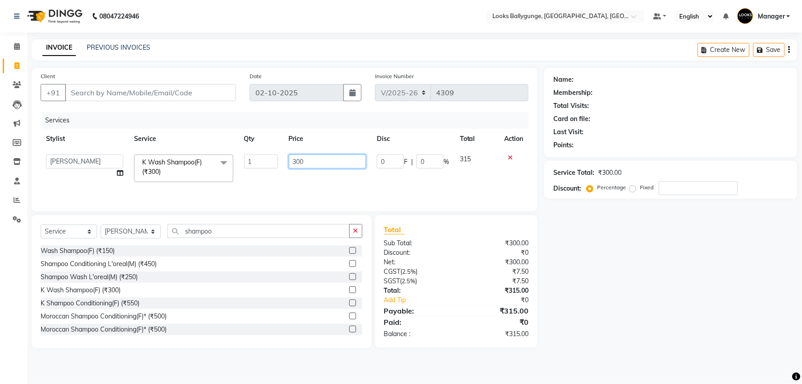
drag, startPoint x: 302, startPoint y: 159, endPoint x: 269, endPoint y: 162, distance: 33.5
click at [269, 162] on tr "Ali_Stylist amit_pdct anil [PERSON_NAME] COUNTER_SALES [PERSON_NAME] Gopal_Nail…" at bounding box center [285, 168] width 488 height 38
type input "900"
click at [139, 236] on select "Select Stylist [PERSON_NAME] amit_pdct anil [PERSON_NAME] COUNTER_SALES [PERSON…" at bounding box center [131, 231] width 60 height 14
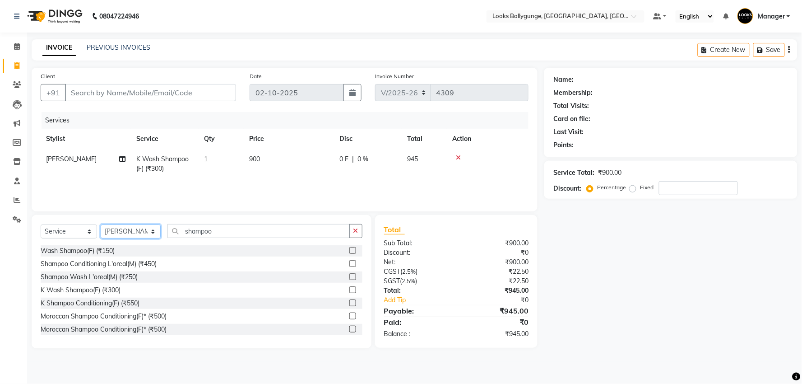
select select "86358"
click at [101, 225] on select "Select Stylist [PERSON_NAME] amit_pdct anil [PERSON_NAME] COUNTER_SALES [PERSON…" at bounding box center [131, 231] width 60 height 14
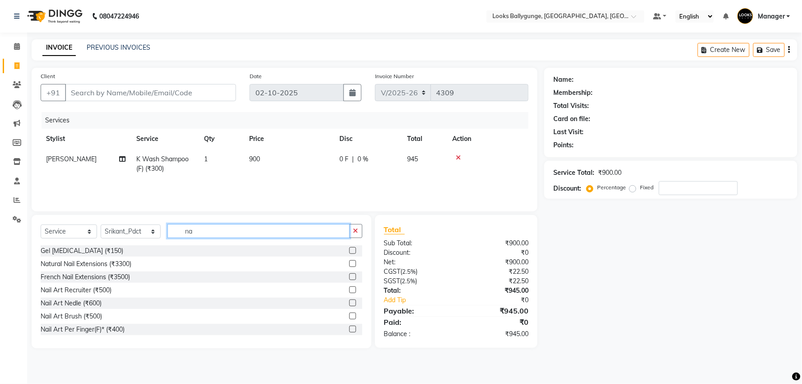
type input "n"
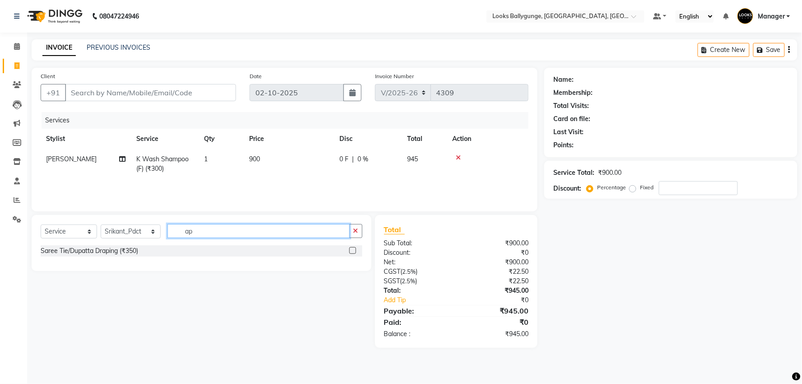
type input "a"
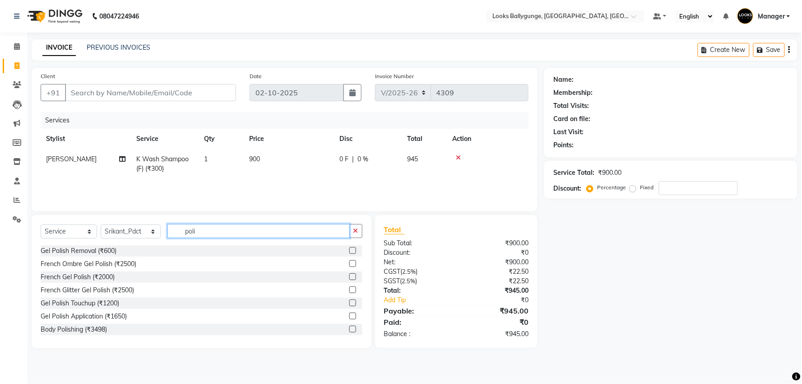
drag, startPoint x: 201, startPoint y: 232, endPoint x: 175, endPoint y: 235, distance: 26.8
click at [175, 235] on input "poli" at bounding box center [258, 231] width 182 height 14
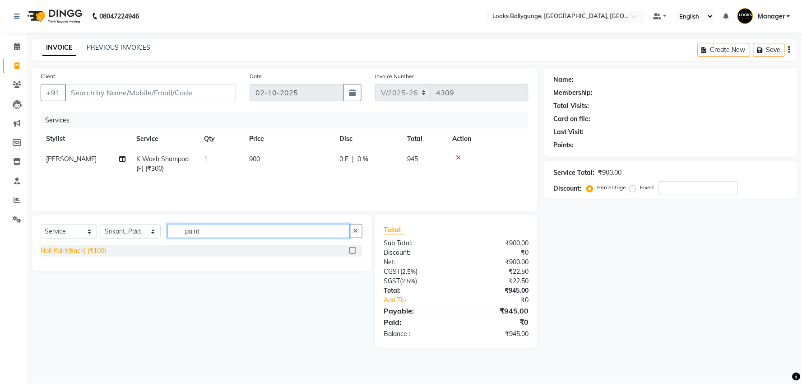
type input "paint"
click at [82, 255] on div "Nail Paint(Each) (₹100)" at bounding box center [73, 250] width 65 height 9
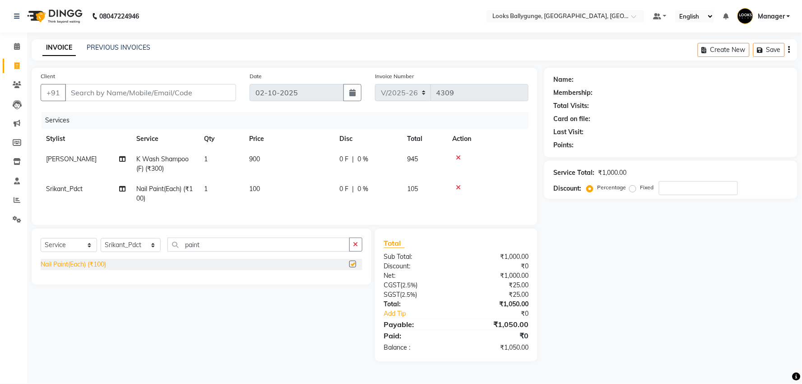
checkbox input "false"
click at [258, 190] on span "100" at bounding box center [254, 189] width 11 height 8
select select "86358"
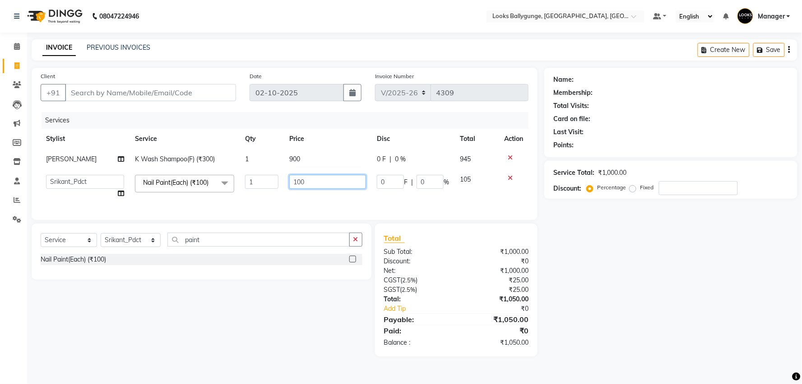
drag, startPoint x: 303, startPoint y: 184, endPoint x: 266, endPoint y: 181, distance: 36.7
click at [266, 181] on tr "Ali_Stylist amit_pdct anil [PERSON_NAME] COUNTER_SALES [PERSON_NAME] Gopal_Nail…" at bounding box center [285, 186] width 488 height 34
type input "200"
click at [251, 209] on div "Services Stylist Service Qty Price Disc Total Action Ali_Stylist K Wash Shampoo…" at bounding box center [285, 161] width 488 height 99
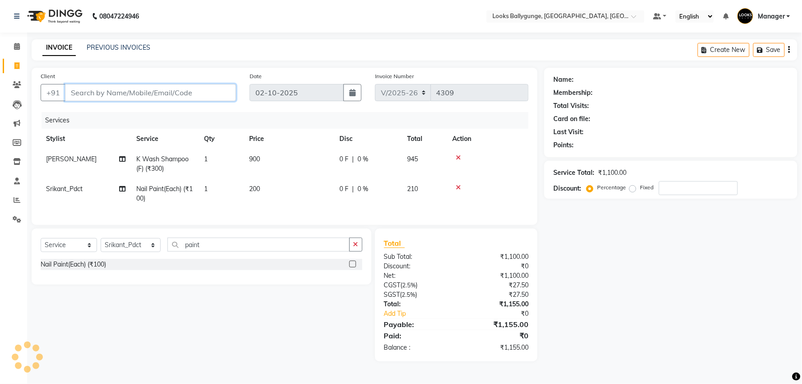
click at [172, 93] on input "Client" at bounding box center [150, 92] width 171 height 17
type input "9"
type input "0"
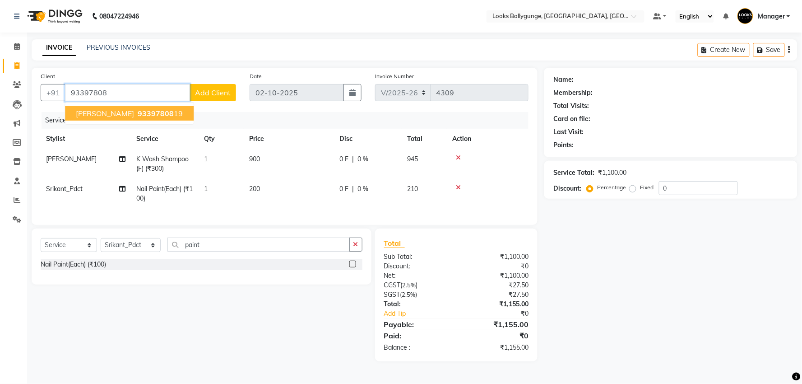
click at [125, 113] on span "[PERSON_NAME]" at bounding box center [105, 113] width 58 height 9
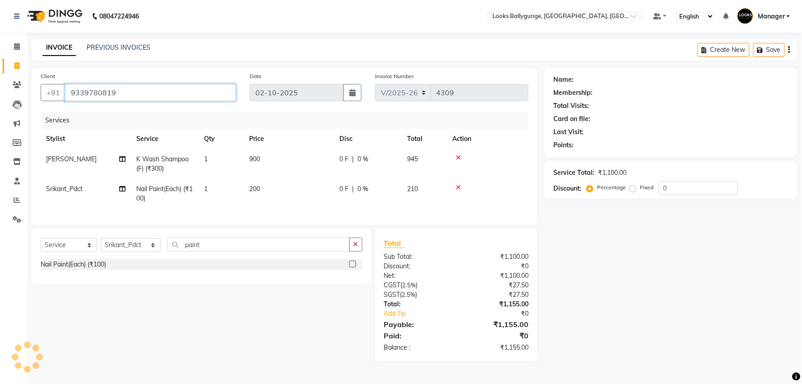
type input "9339780819"
select select "1: Object"
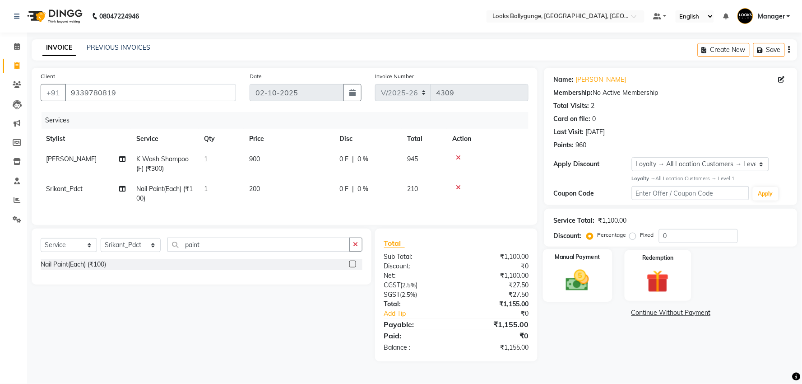
click at [574, 287] on img at bounding box center [578, 280] width 38 height 27
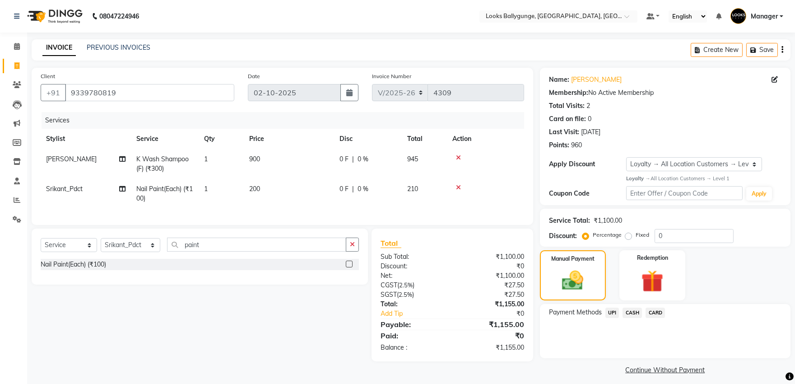
click at [615, 315] on span "UPI" at bounding box center [612, 312] width 14 height 10
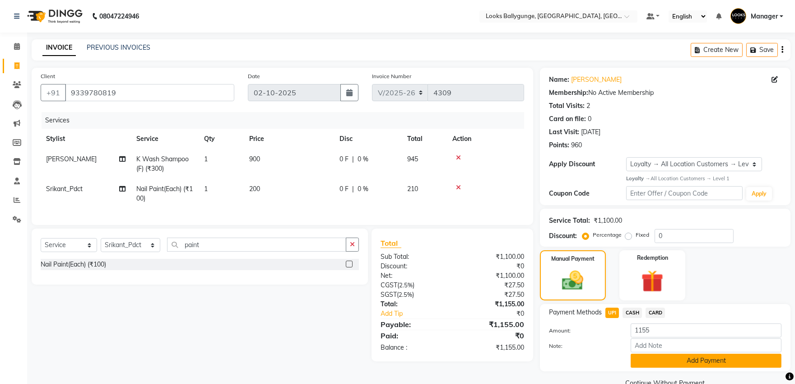
click at [647, 357] on button "Add Payment" at bounding box center [706, 360] width 151 height 14
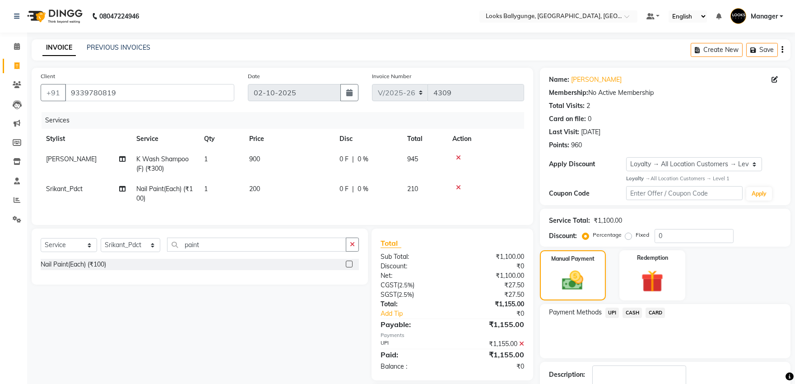
scroll to position [50, 0]
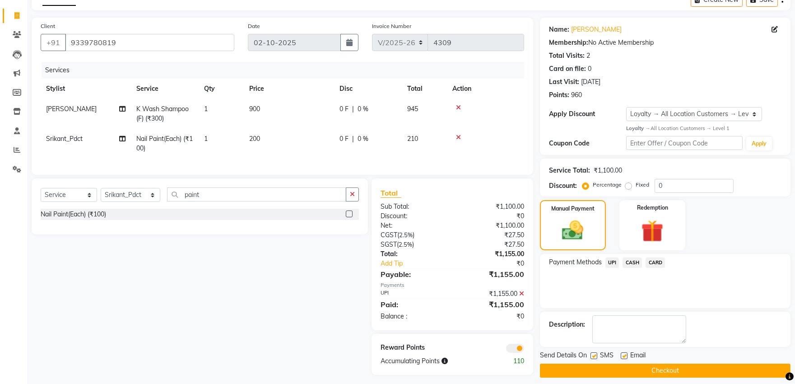
click at [647, 373] on button "Checkout" at bounding box center [665, 370] width 251 height 14
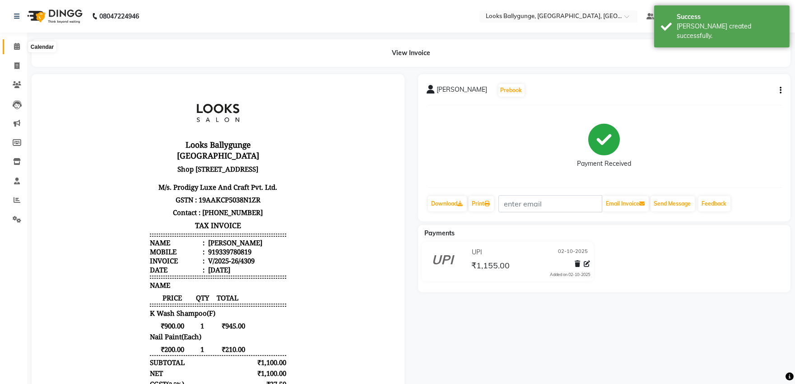
click at [16, 44] on icon at bounding box center [17, 46] width 6 height 7
